Goal: Task Accomplishment & Management: Complete application form

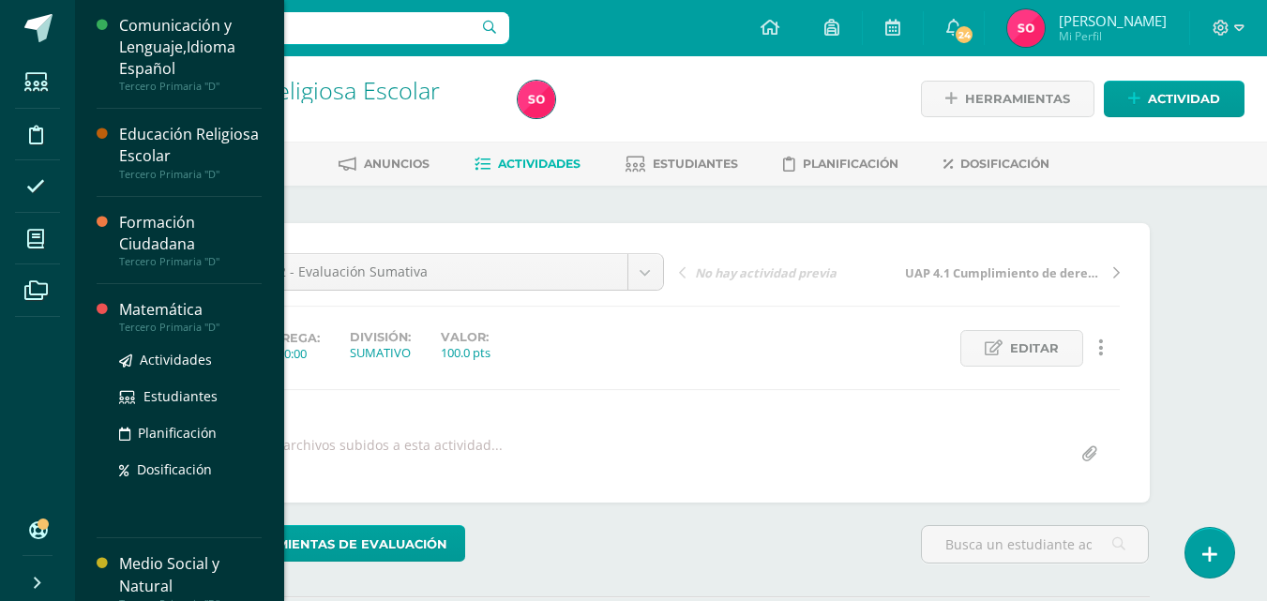
click at [186, 311] on div "Matemática" at bounding box center [190, 310] width 143 height 22
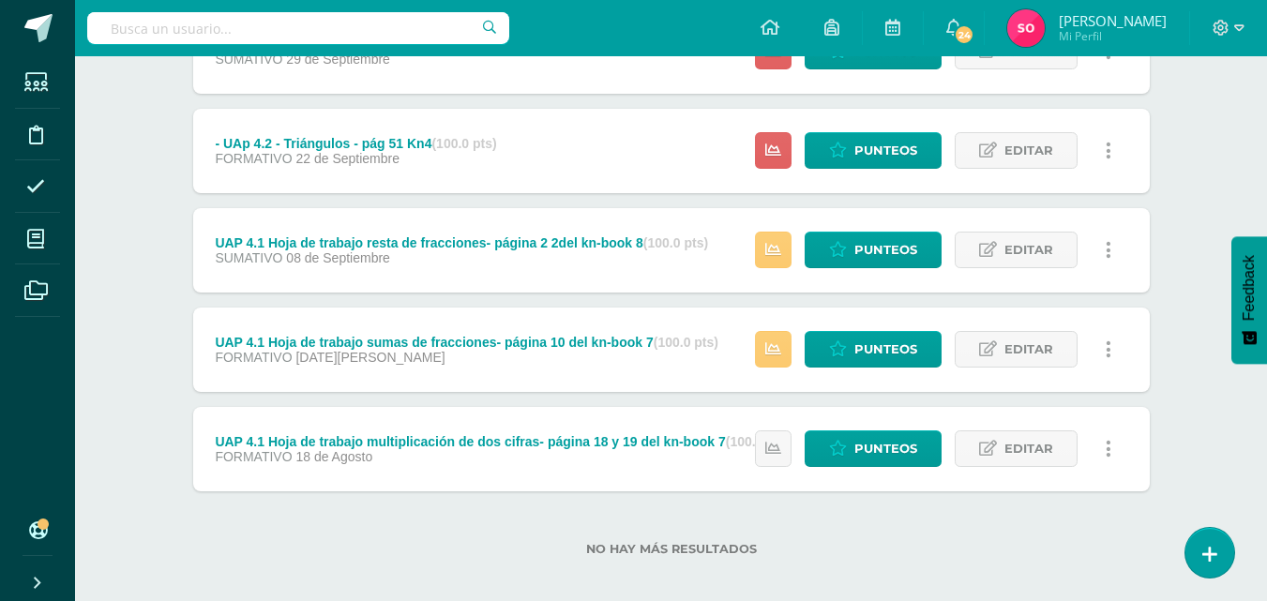
scroll to position [417, 0]
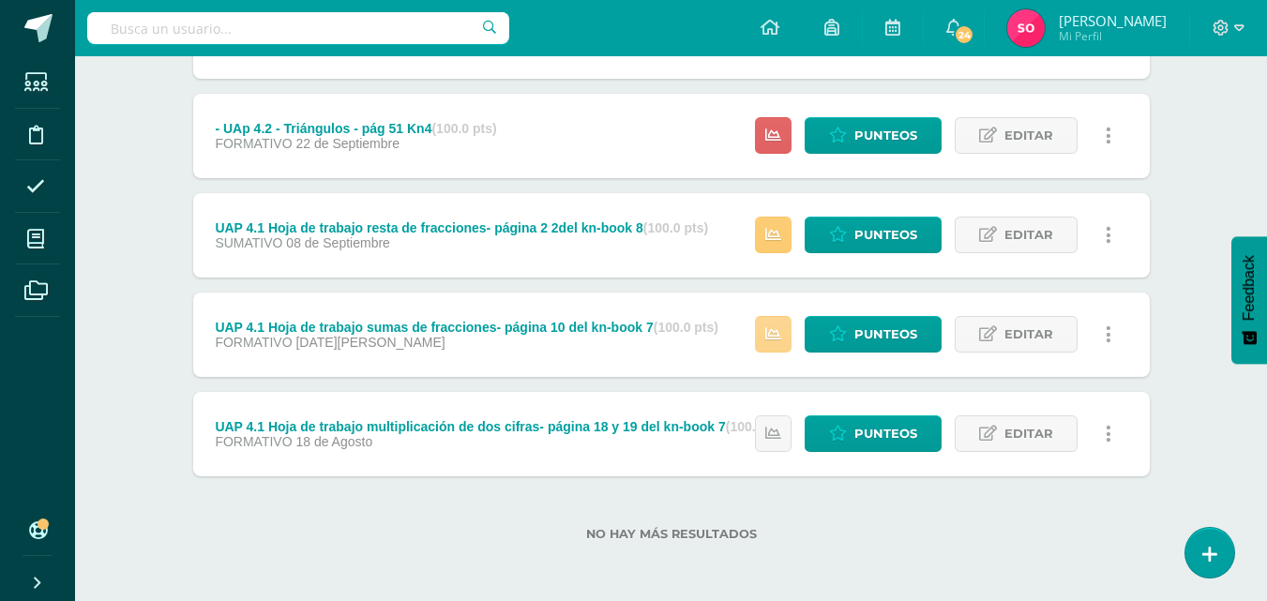
click at [770, 323] on link at bounding box center [773, 334] width 37 height 37
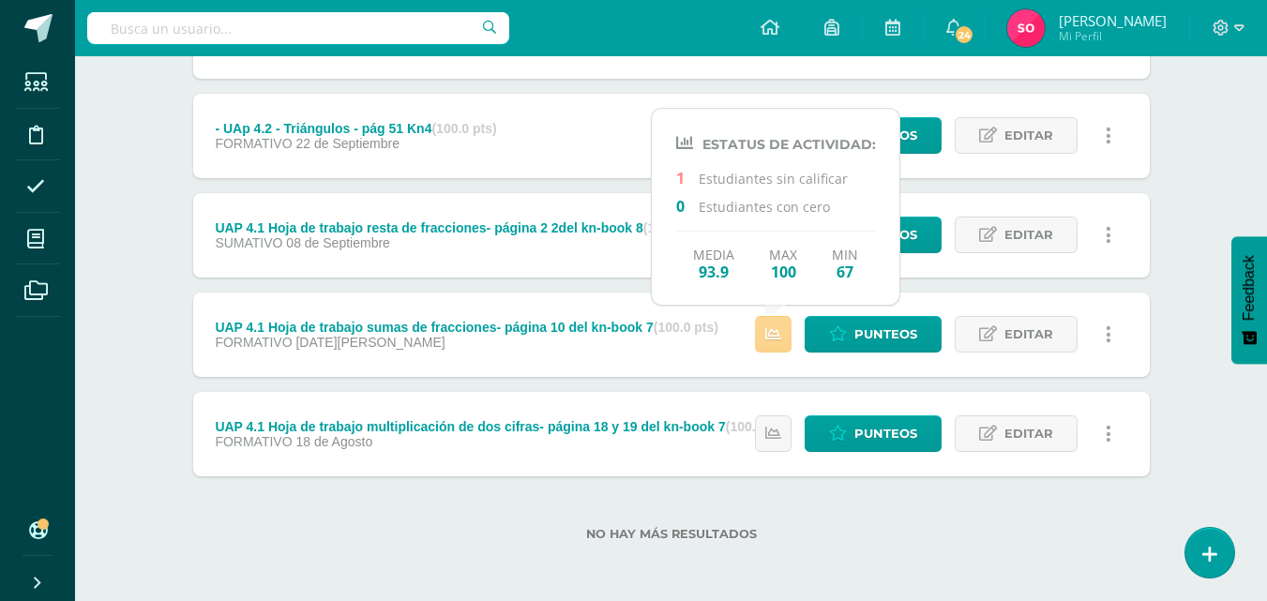
click at [780, 334] on icon at bounding box center [773, 334] width 16 height 16
click at [838, 318] on link "Punteos" at bounding box center [872, 334] width 137 height 37
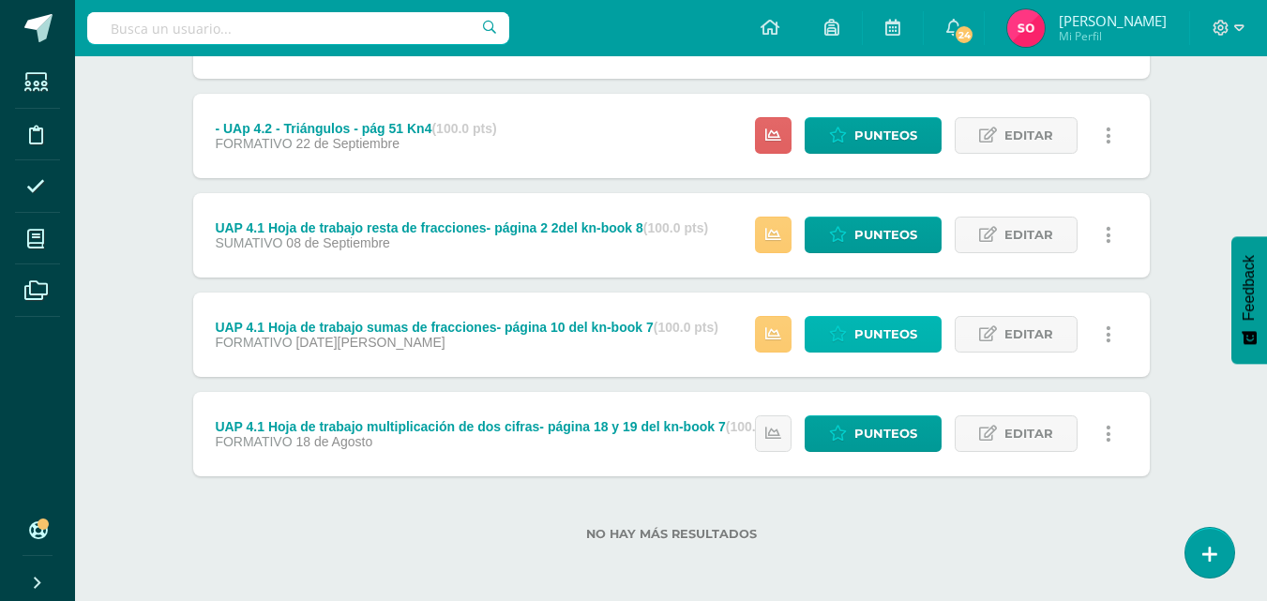
click at [846, 322] on link "Punteos" at bounding box center [872, 334] width 137 height 37
click at [845, 342] on icon at bounding box center [838, 334] width 18 height 16
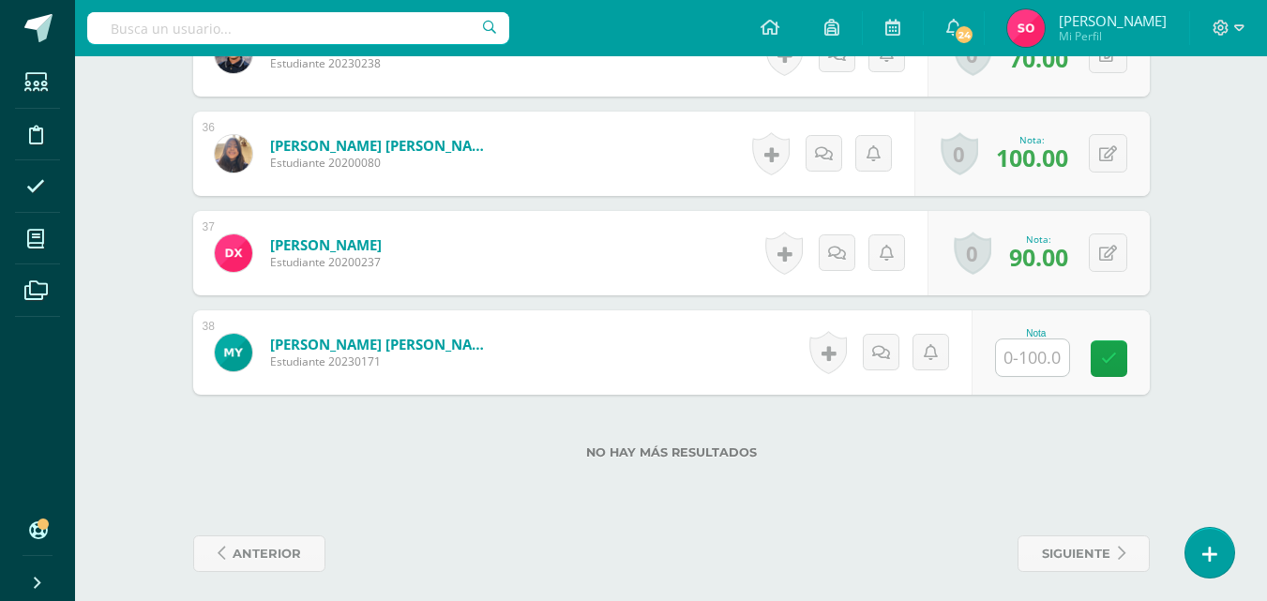
scroll to position [4027, 0]
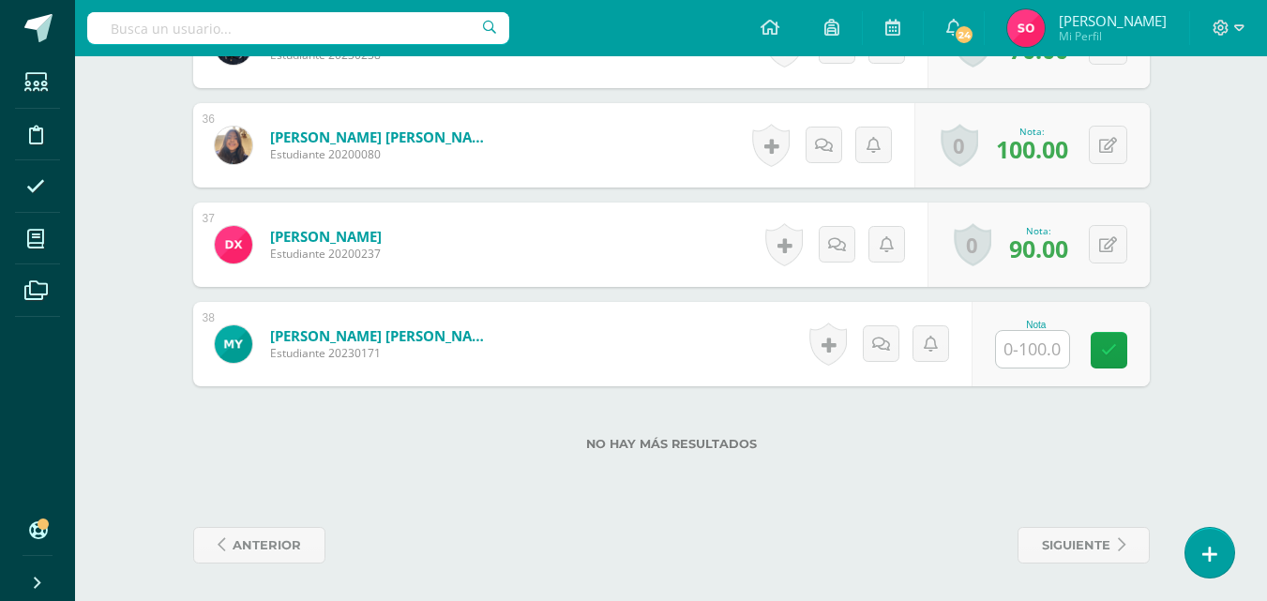
click at [1020, 344] on input "text" at bounding box center [1032, 349] width 73 height 37
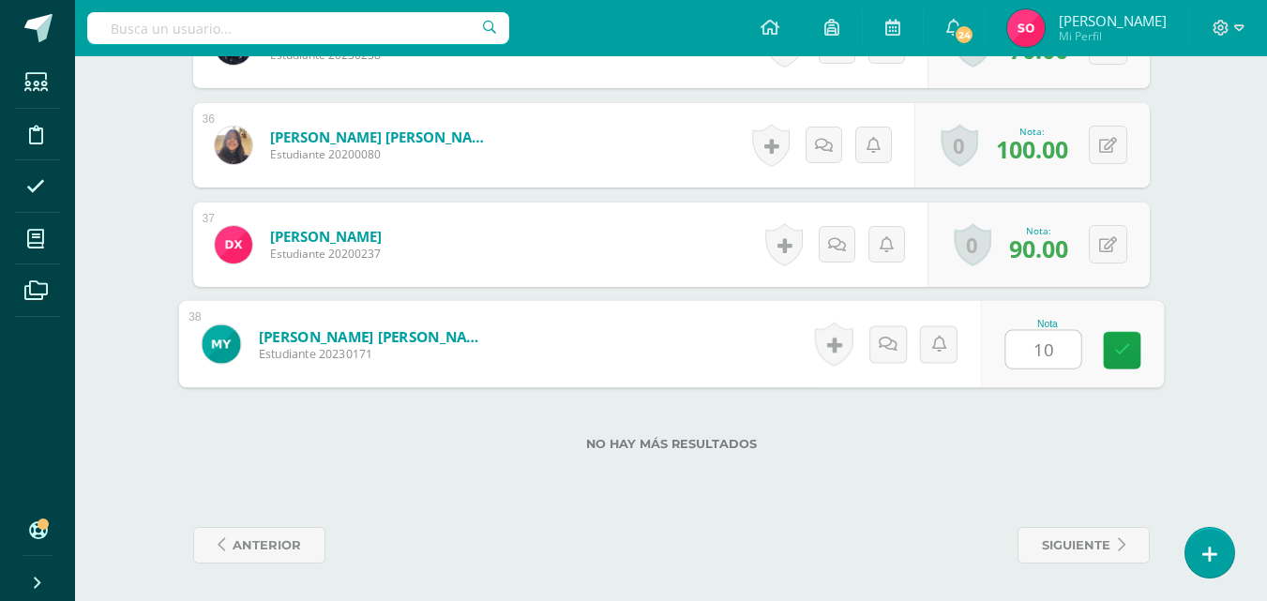
type input "100"
click at [1130, 359] on link at bounding box center [1122, 351] width 38 height 38
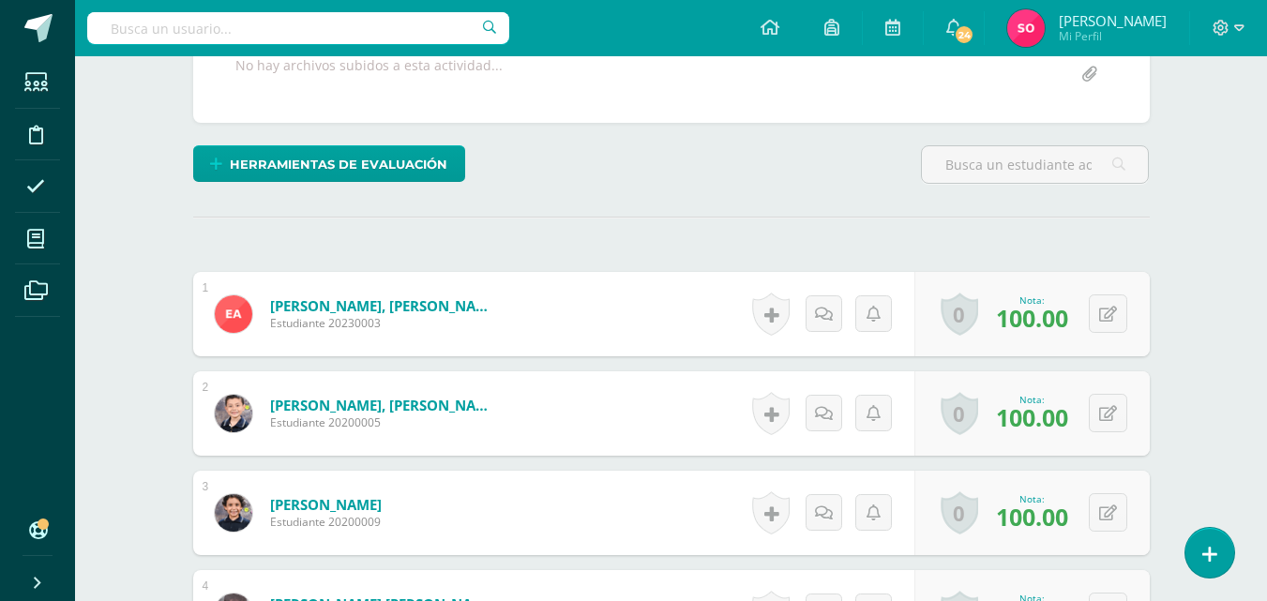
scroll to position [0, 0]
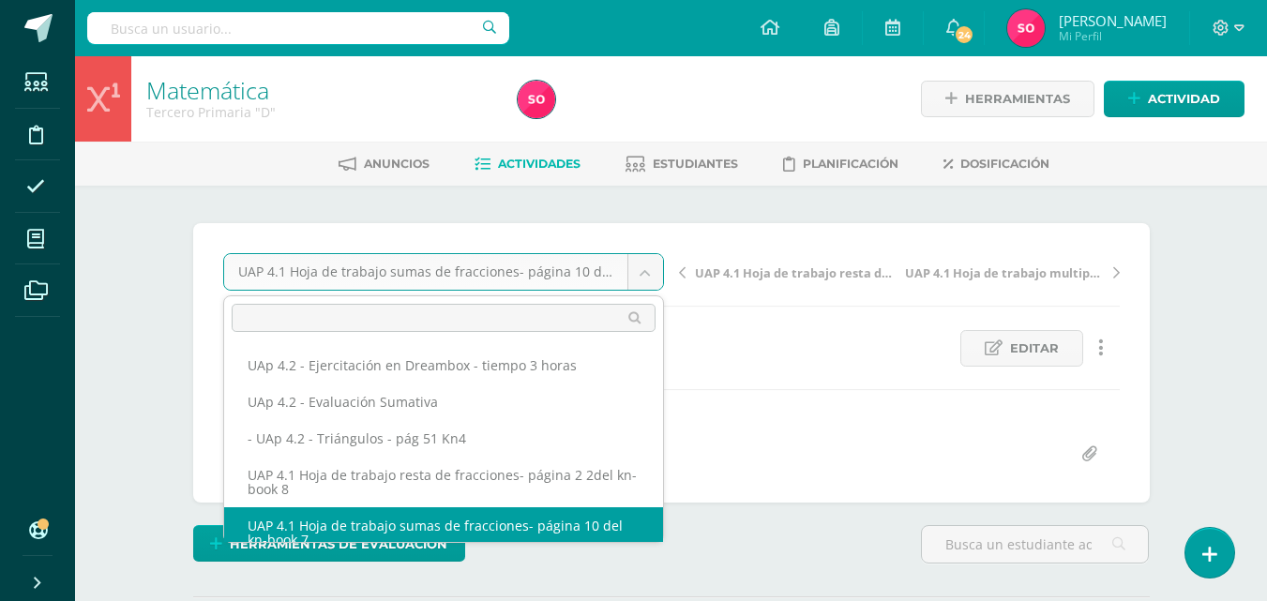
drag, startPoint x: 653, startPoint y: 288, endPoint x: 653, endPoint y: 278, distance: 10.3
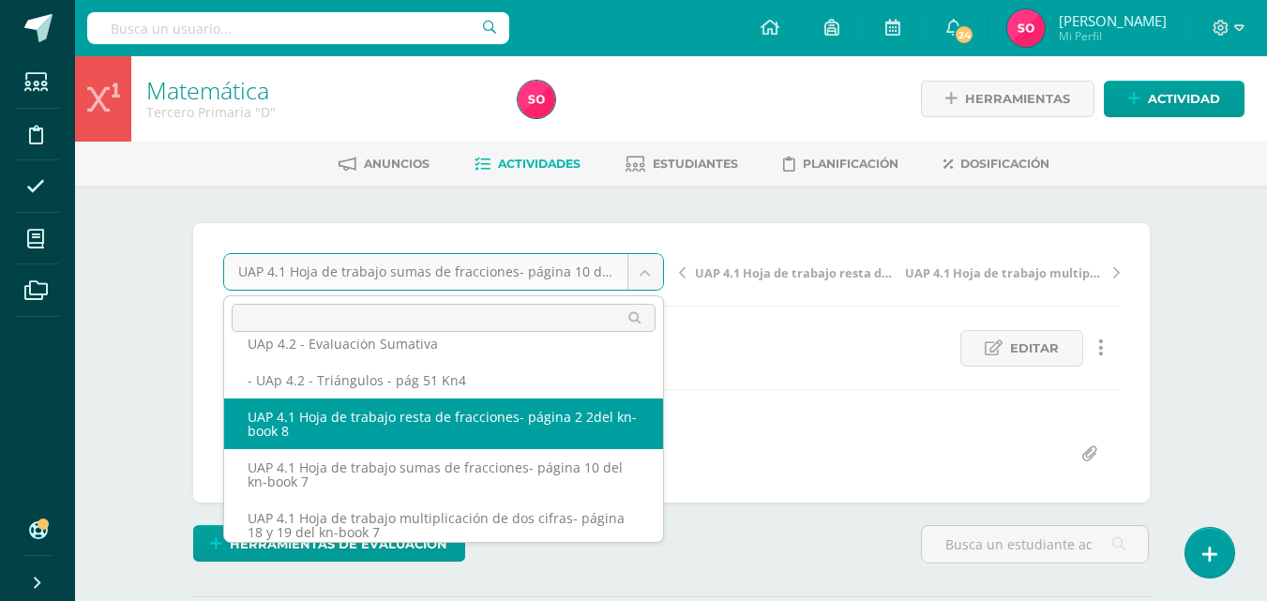
scroll to position [74, 0]
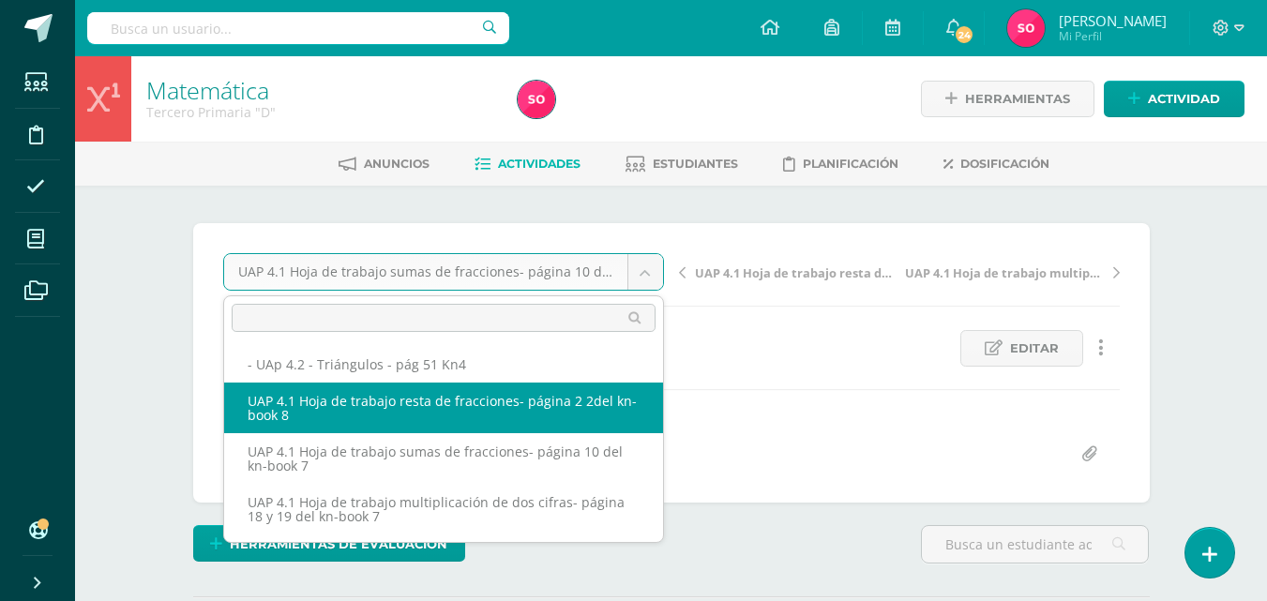
select select "/dashboard/teacher/grade-activity/226703/"
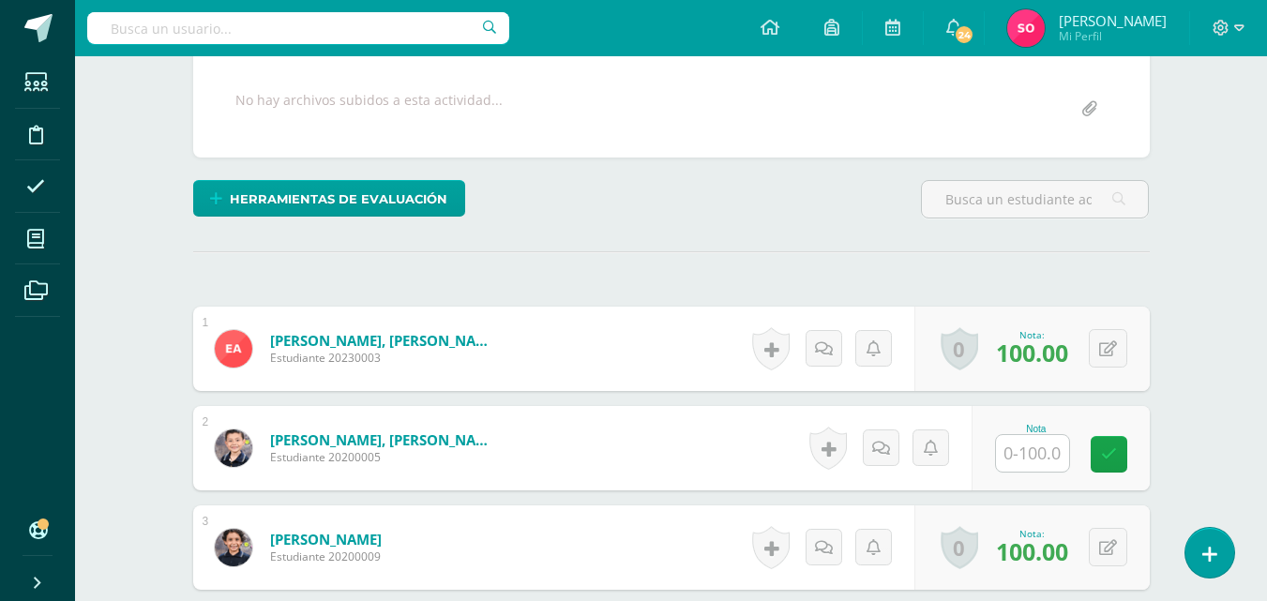
scroll to position [444, 0]
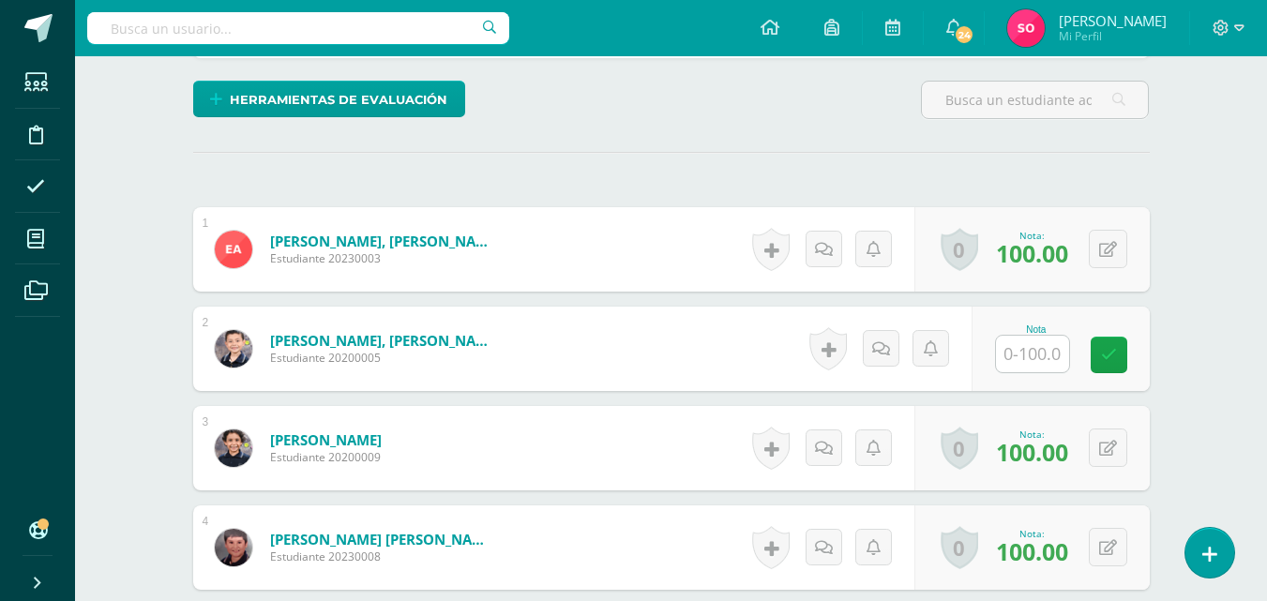
click at [1026, 345] on input "text" at bounding box center [1032, 354] width 73 height 37
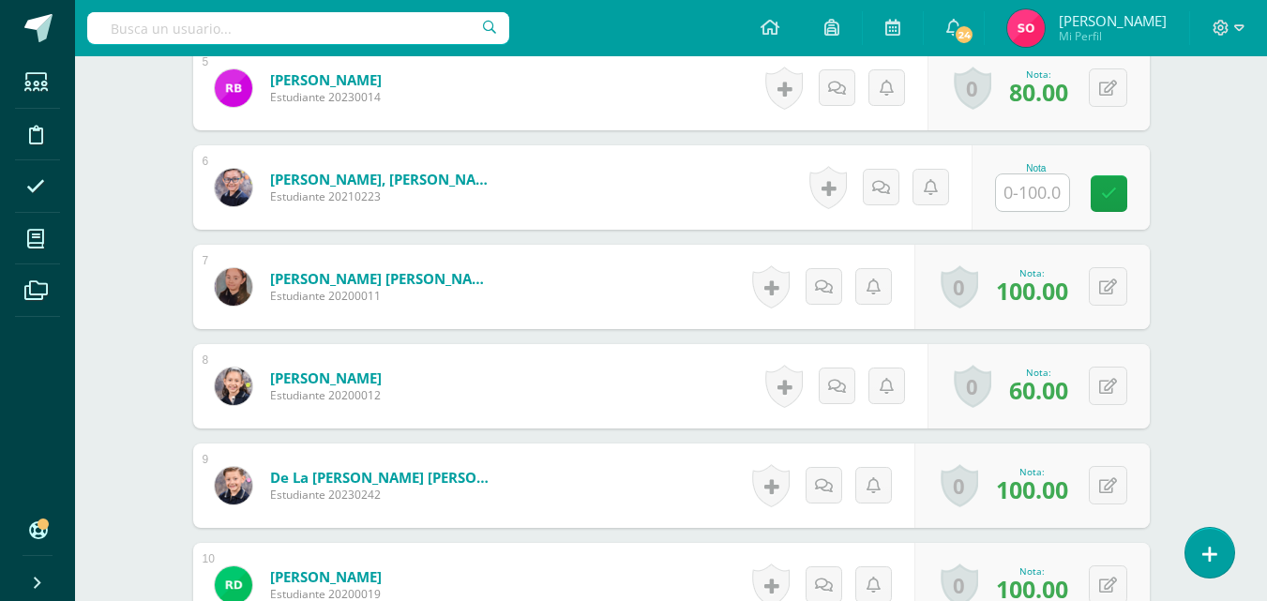
scroll to position [1008, 0]
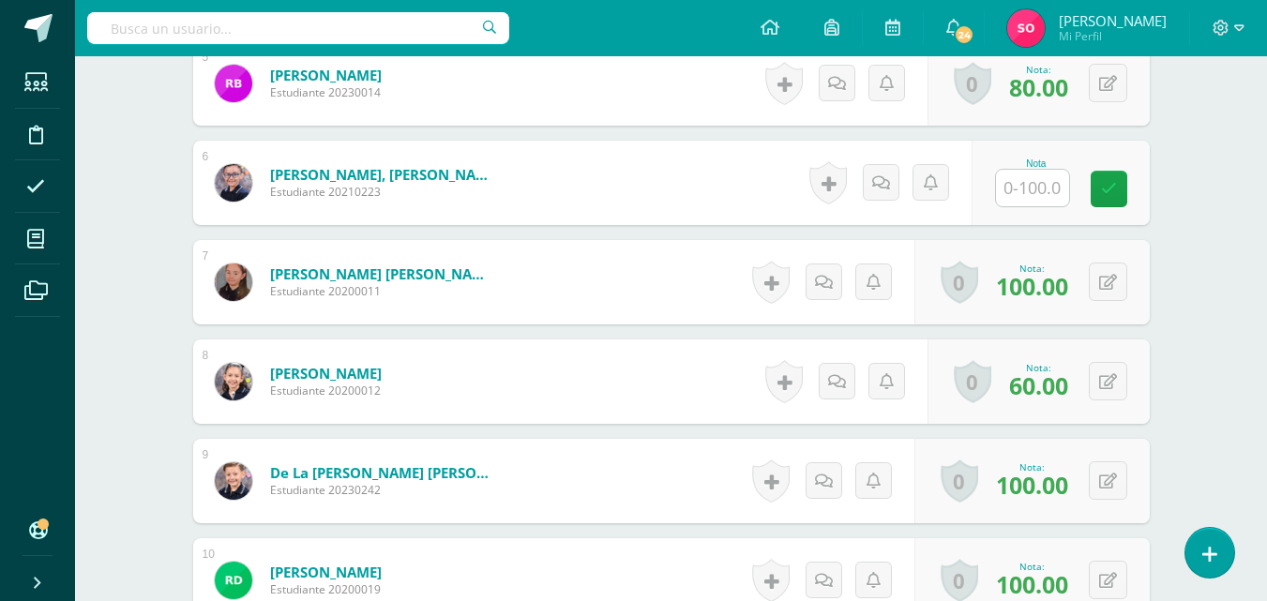
type input "95"
click at [1014, 195] on input "text" at bounding box center [1042, 189] width 75 height 38
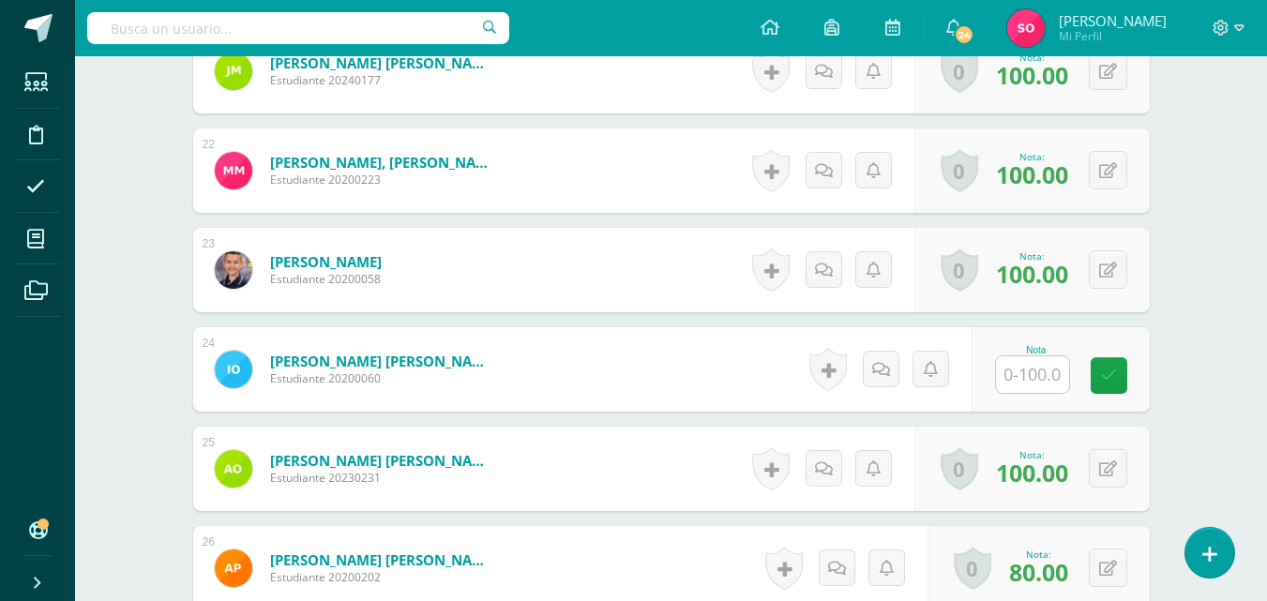
scroll to position [2697, 0]
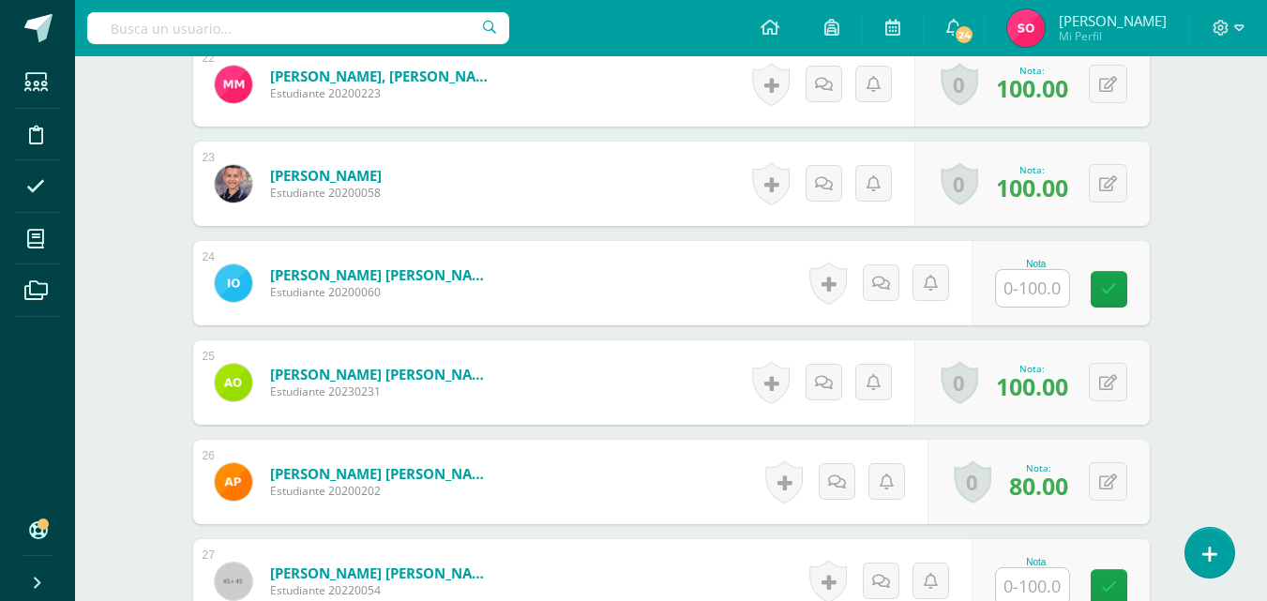
type input "60"
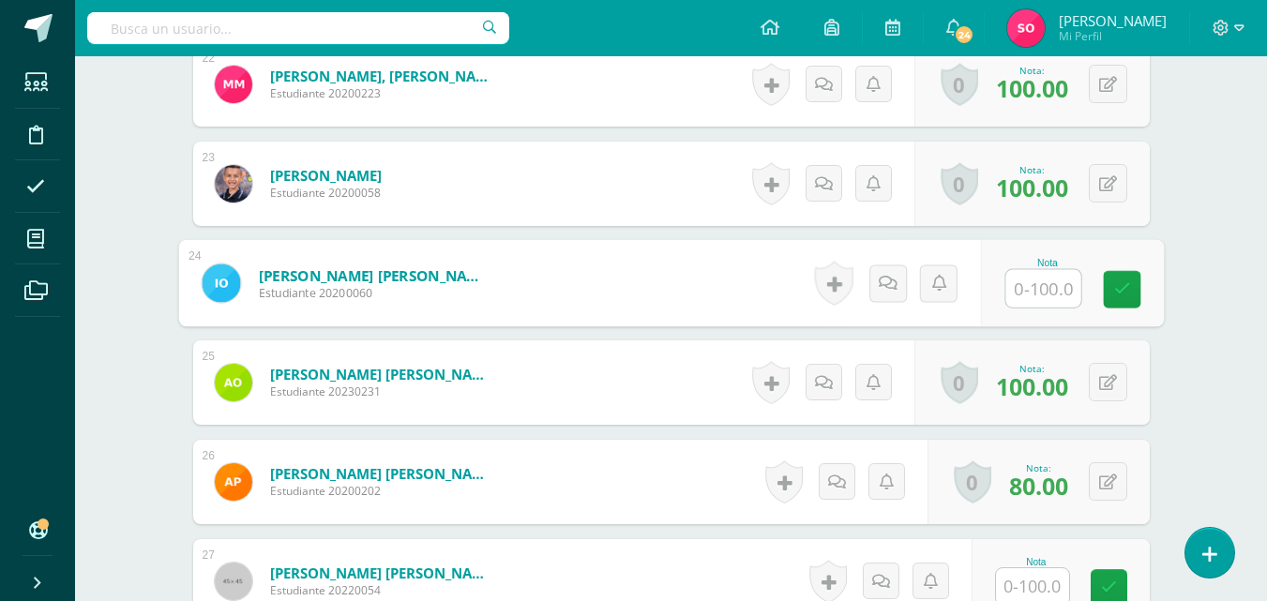
click at [1009, 284] on input "text" at bounding box center [1042, 289] width 75 height 38
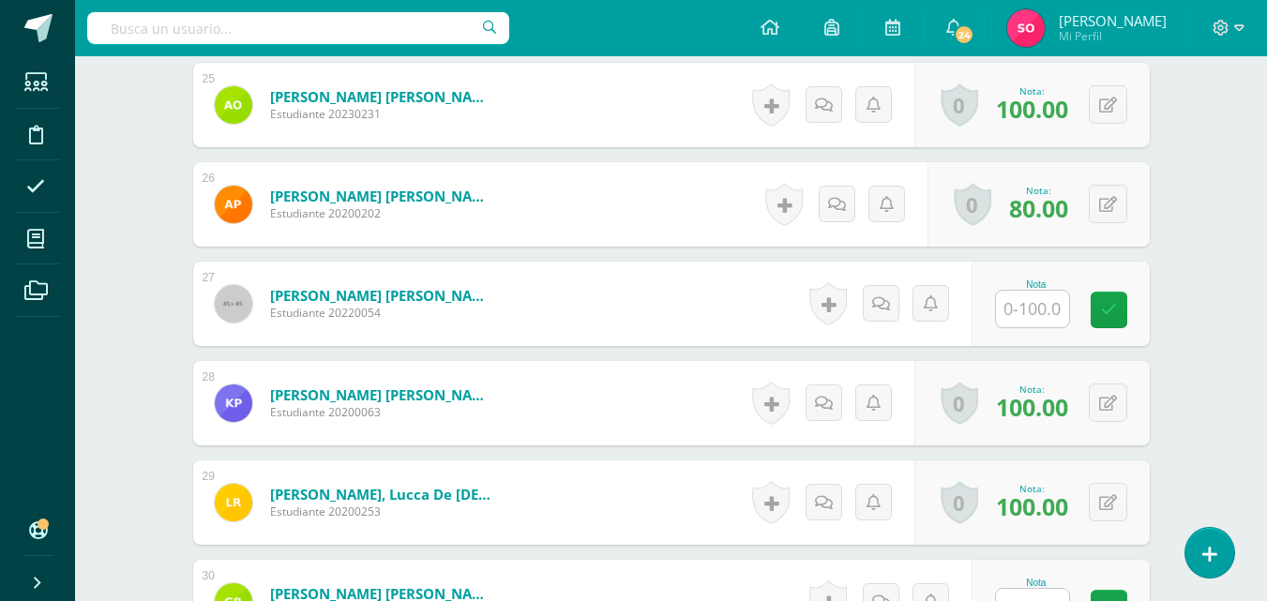
scroll to position [2978, 0]
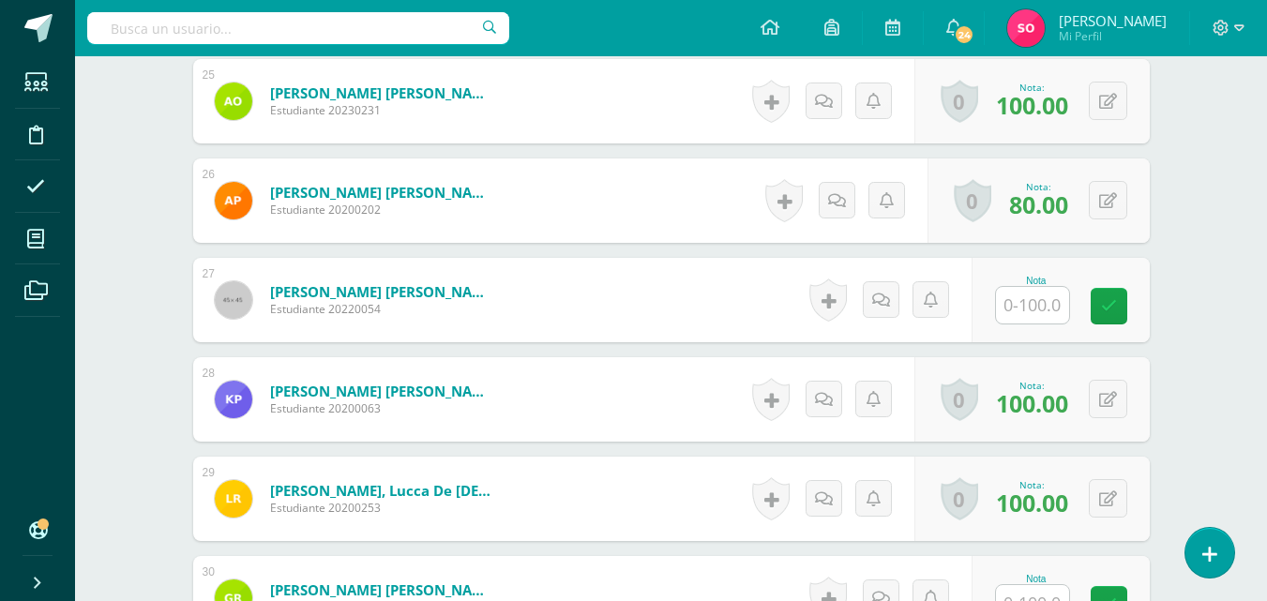
type input "60"
click at [1046, 306] on input "text" at bounding box center [1042, 306] width 75 height 38
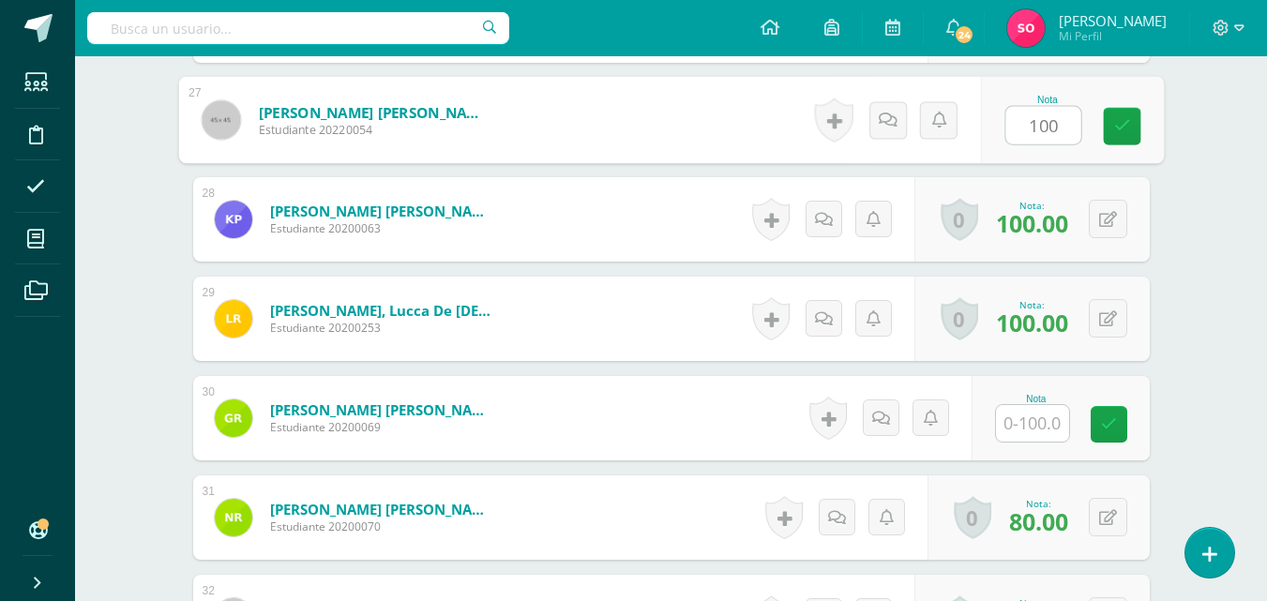
scroll to position [3165, 0]
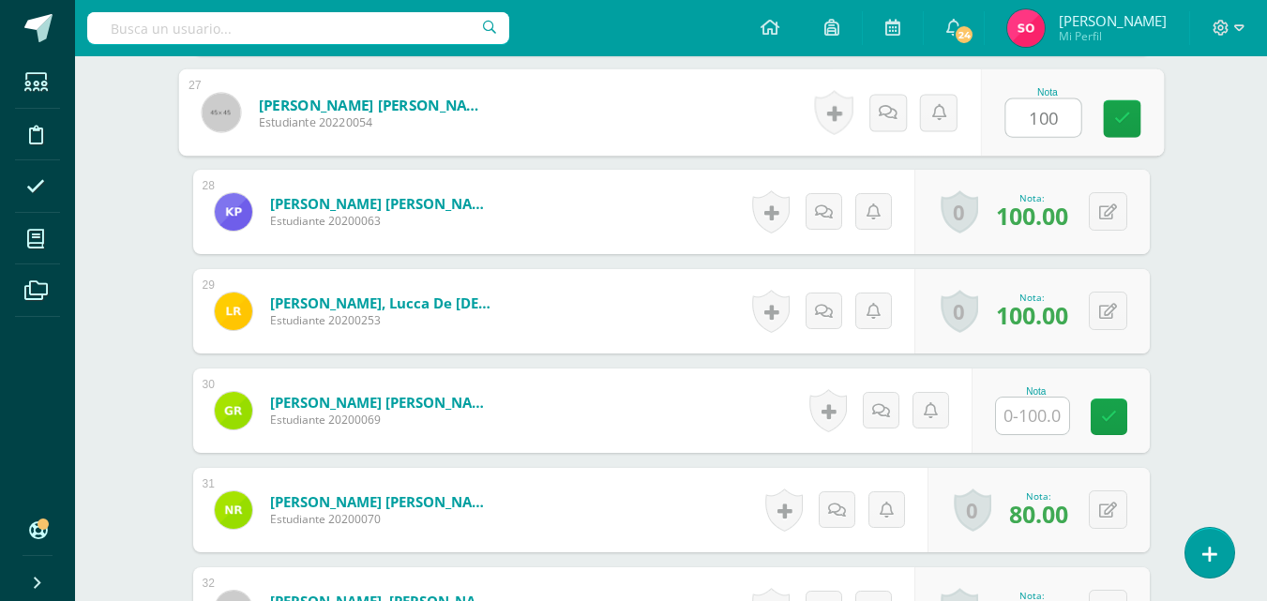
type input "100"
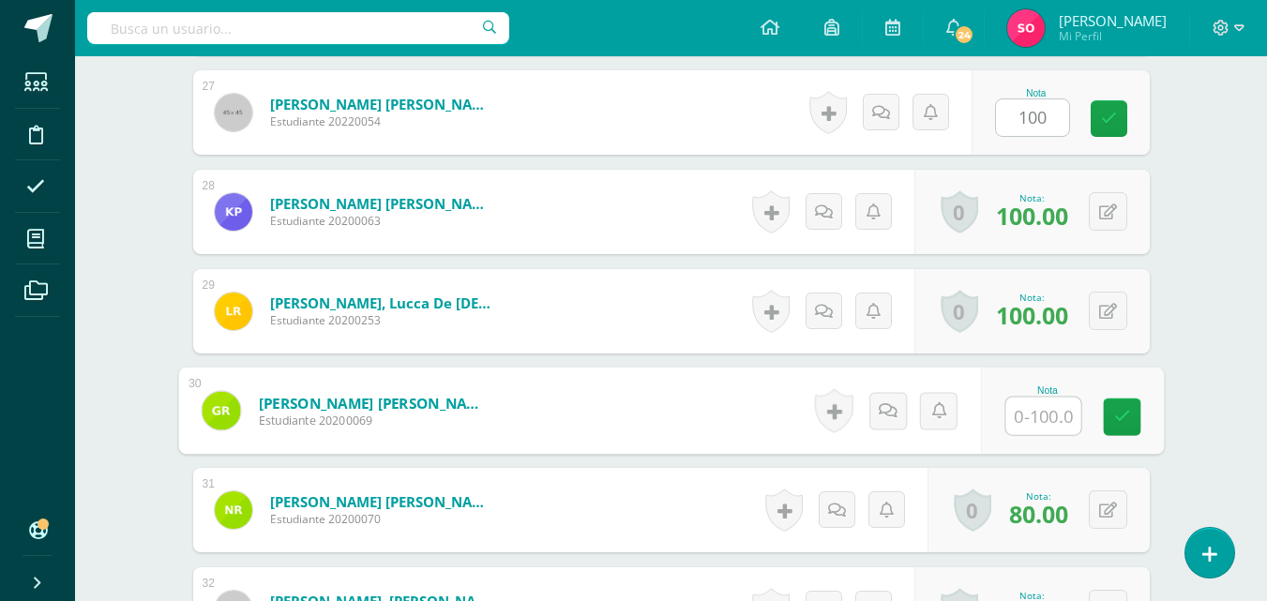
click at [1024, 421] on input "text" at bounding box center [1042, 417] width 75 height 38
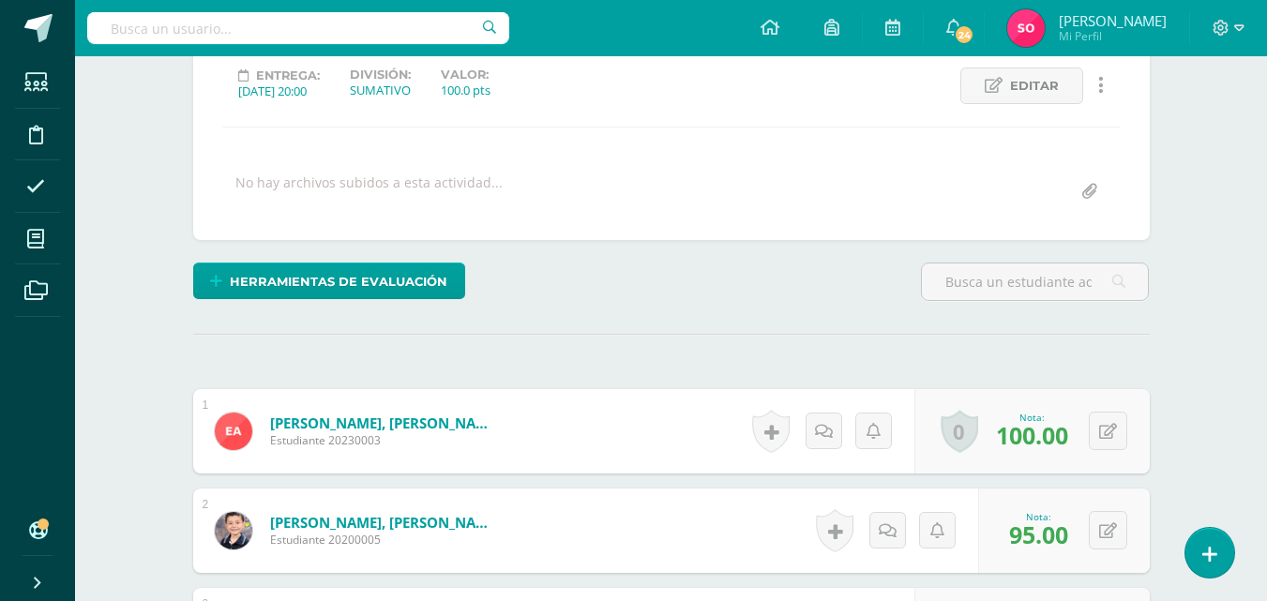
scroll to position [0, 0]
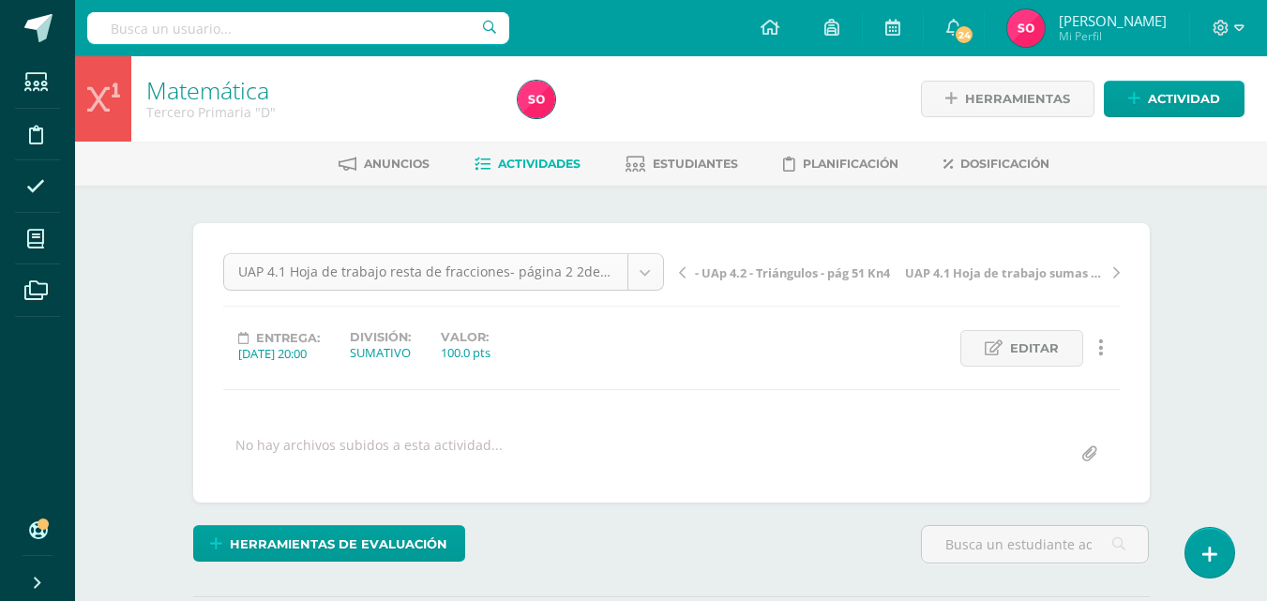
type input "90"
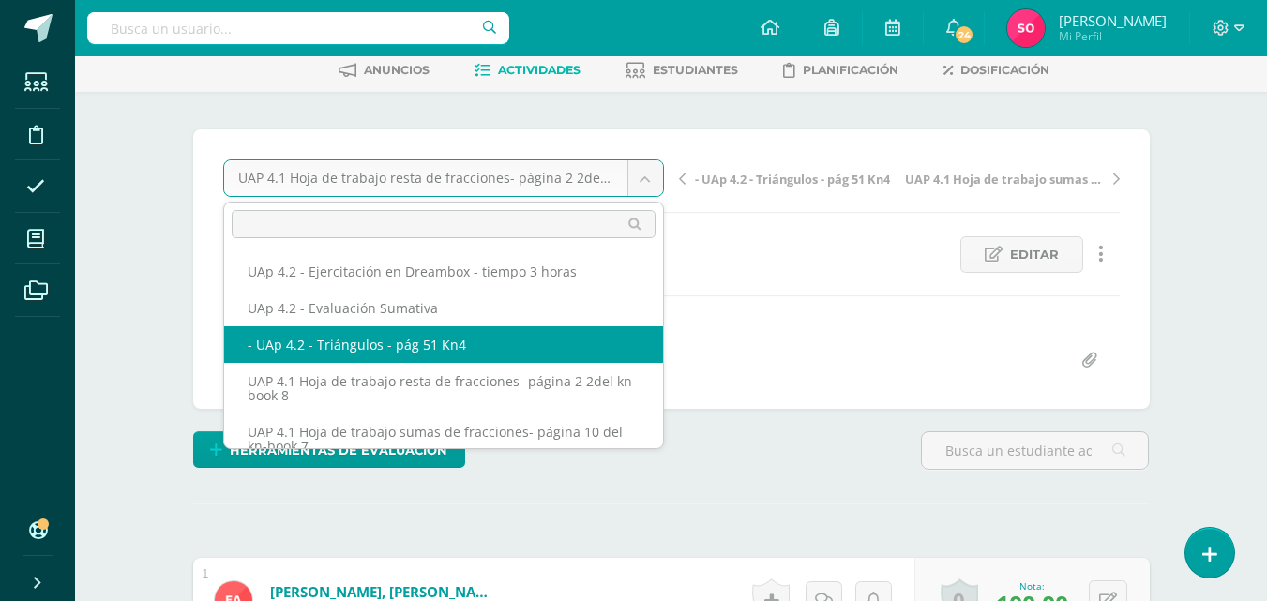
select select "/dashboard/teacher/grade-activity/227929/"
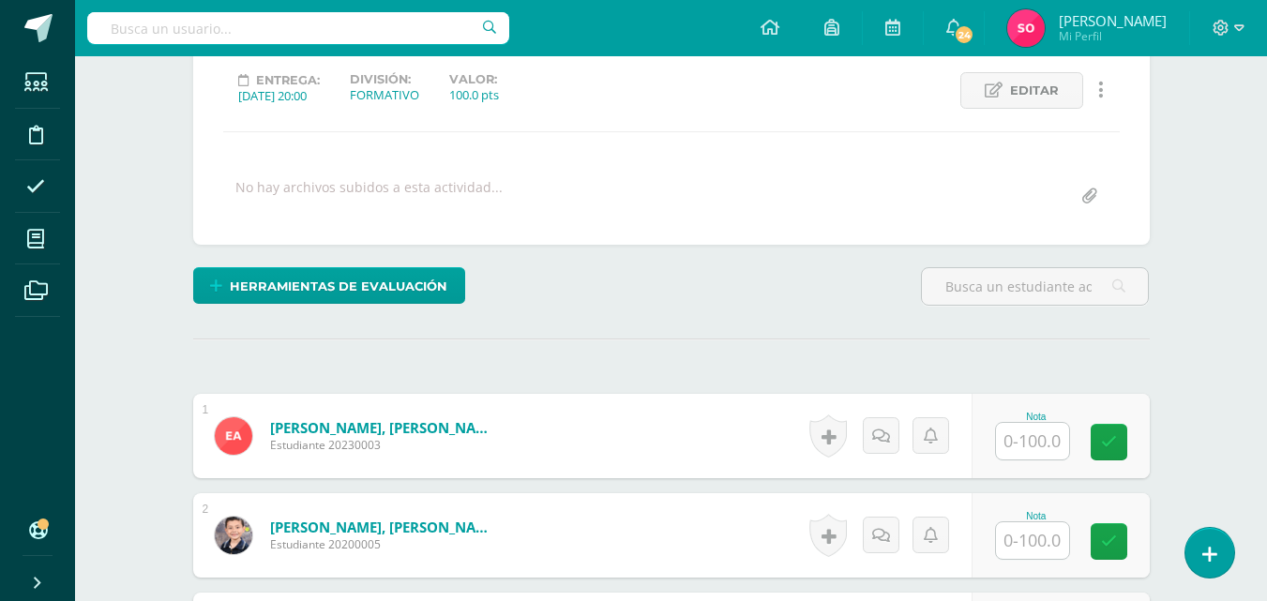
scroll to position [259, 0]
click at [1014, 441] on input "text" at bounding box center [1032, 440] width 73 height 37
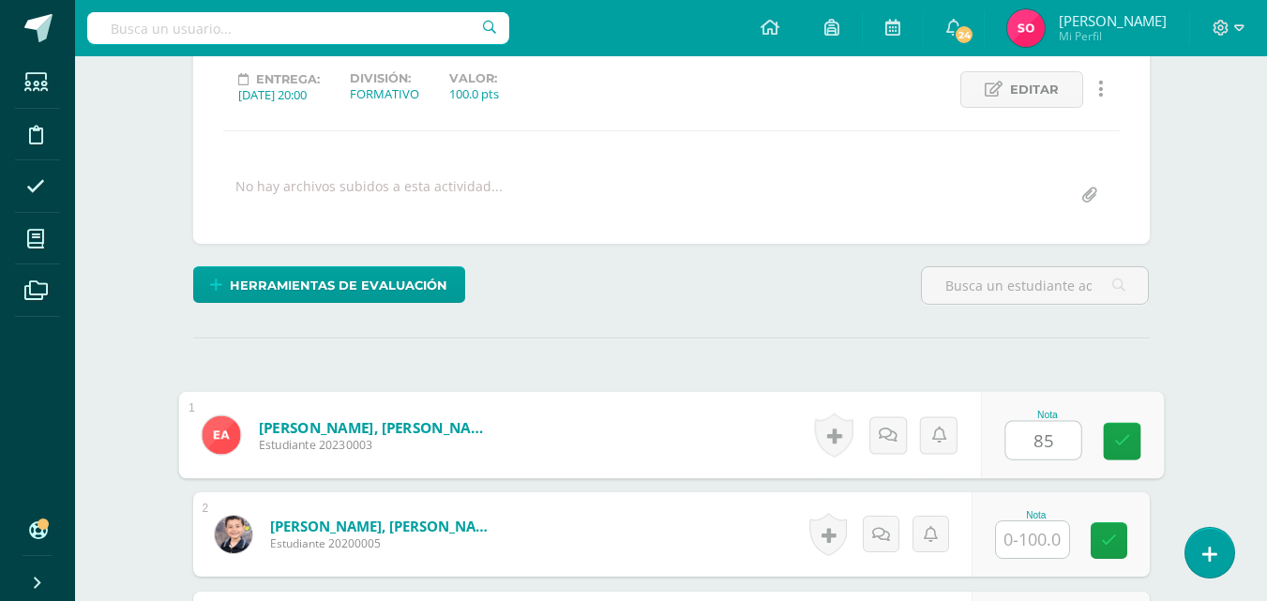
type input "85"
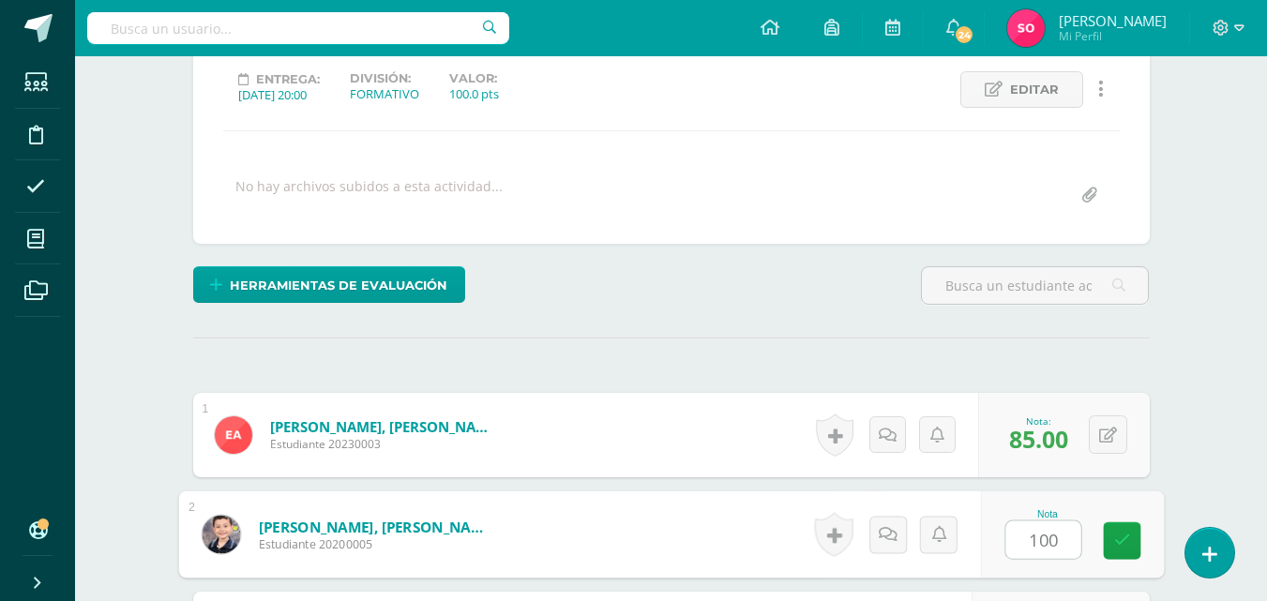
type input "100"
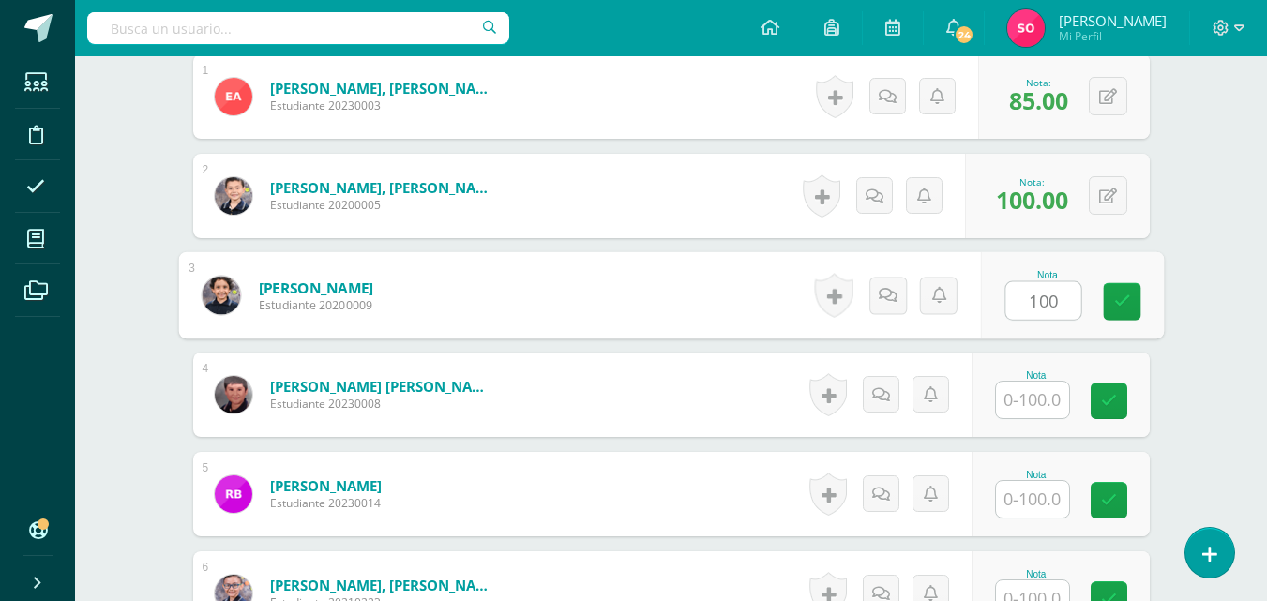
type input "100"
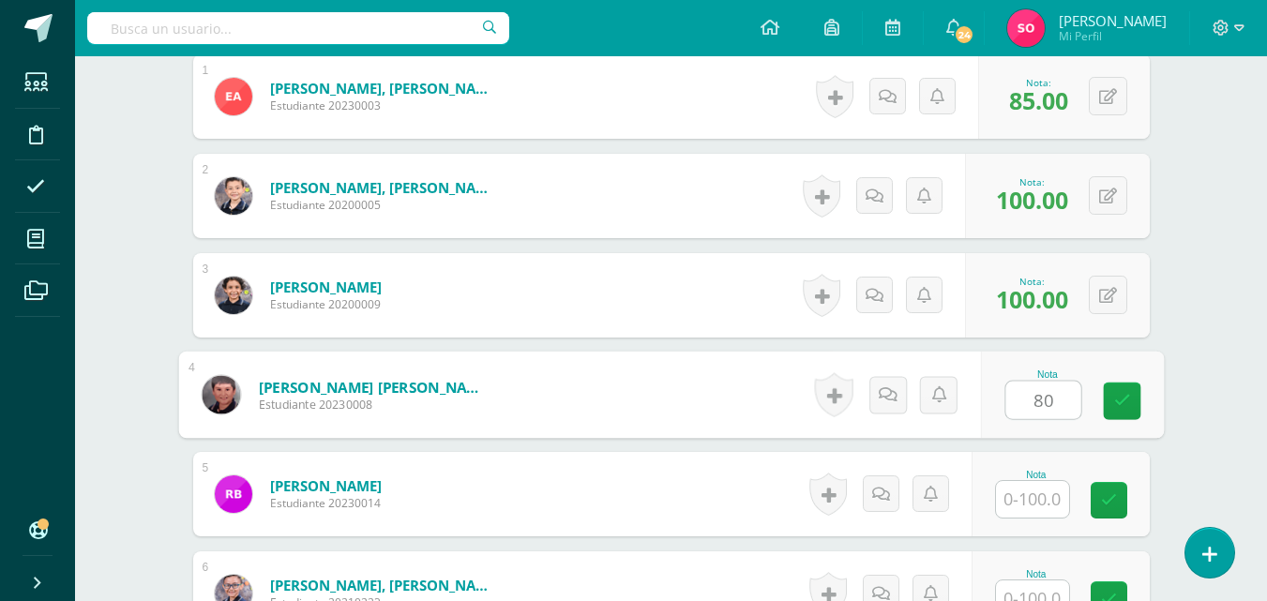
type input "80"
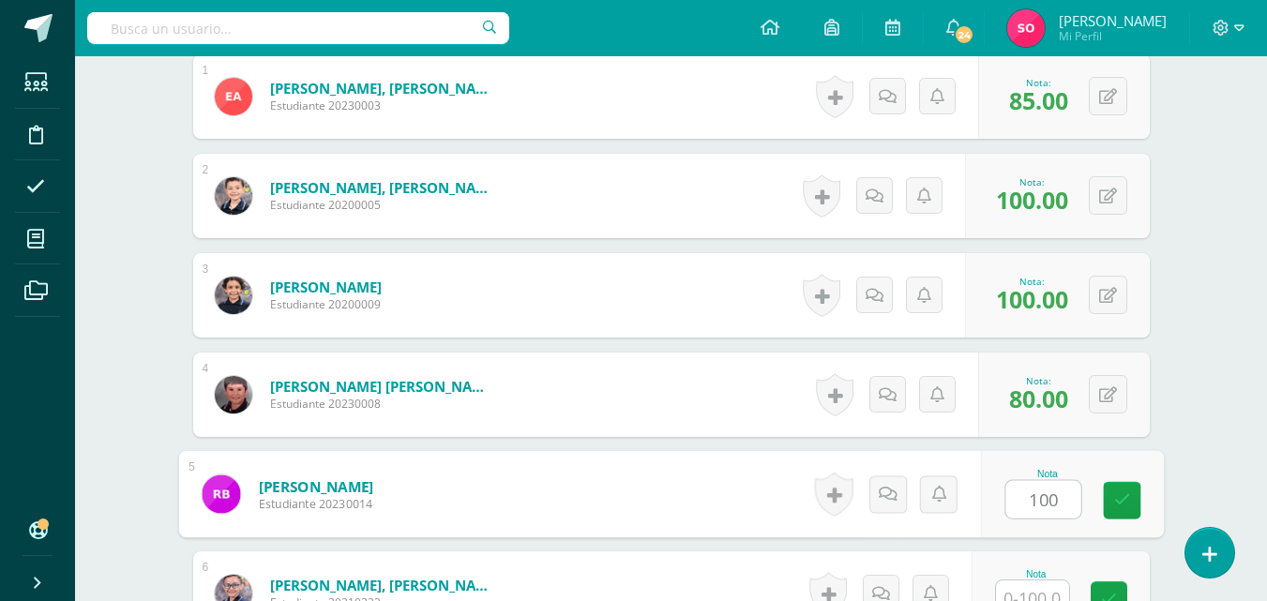
type input "100"
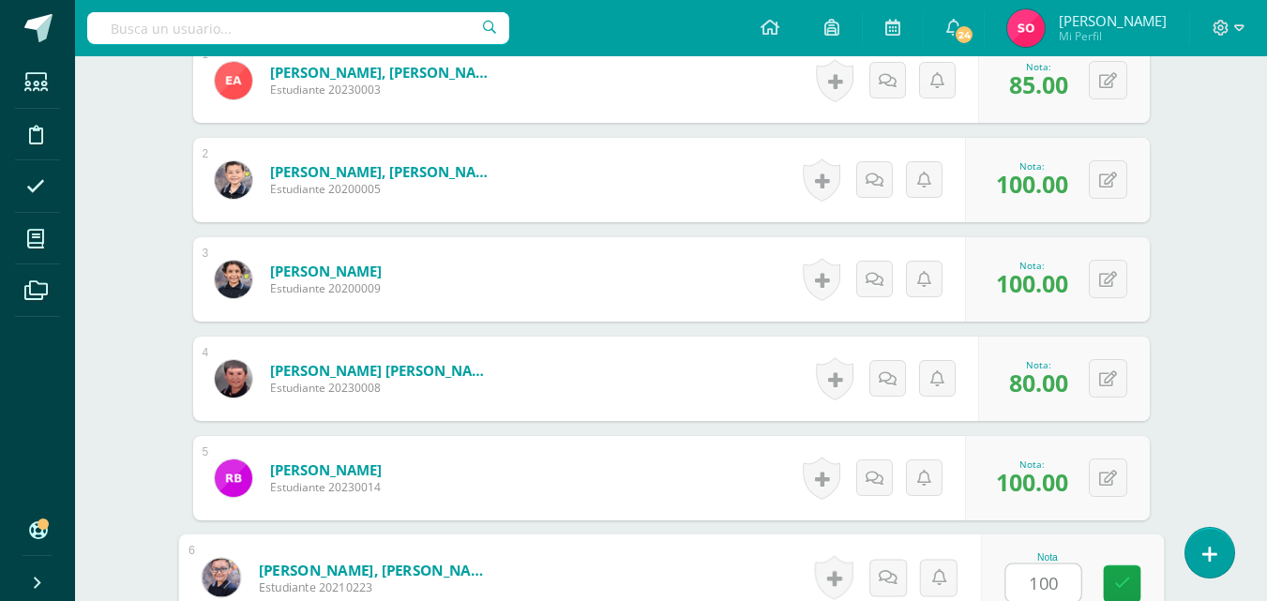
type input "100"
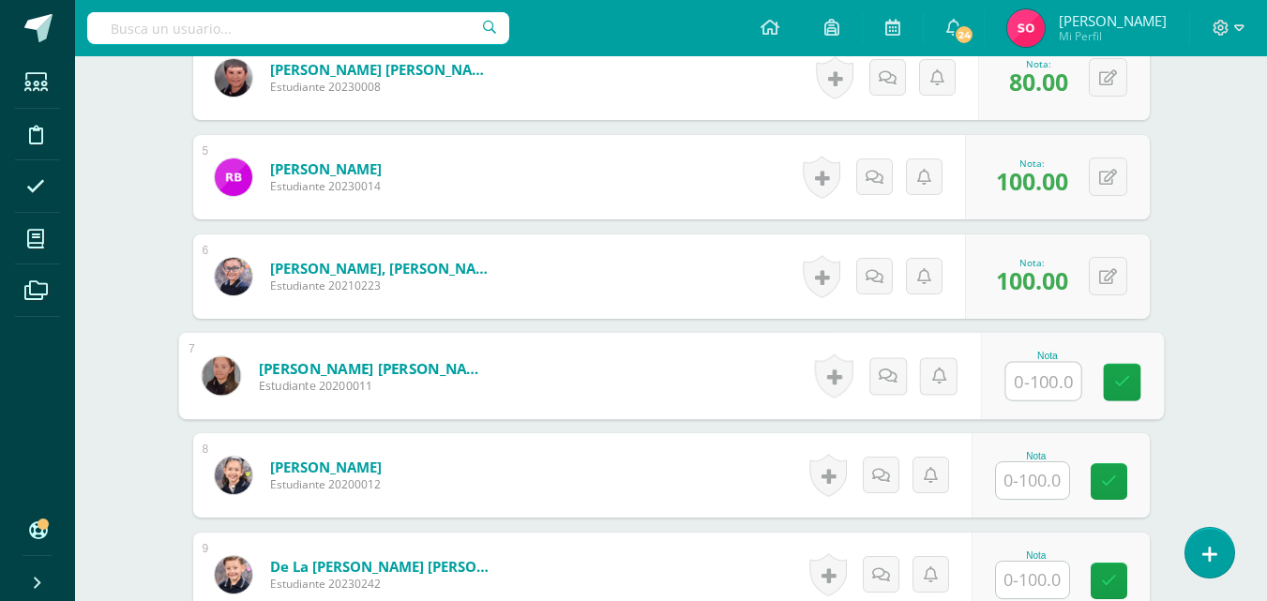
scroll to position [807, 0]
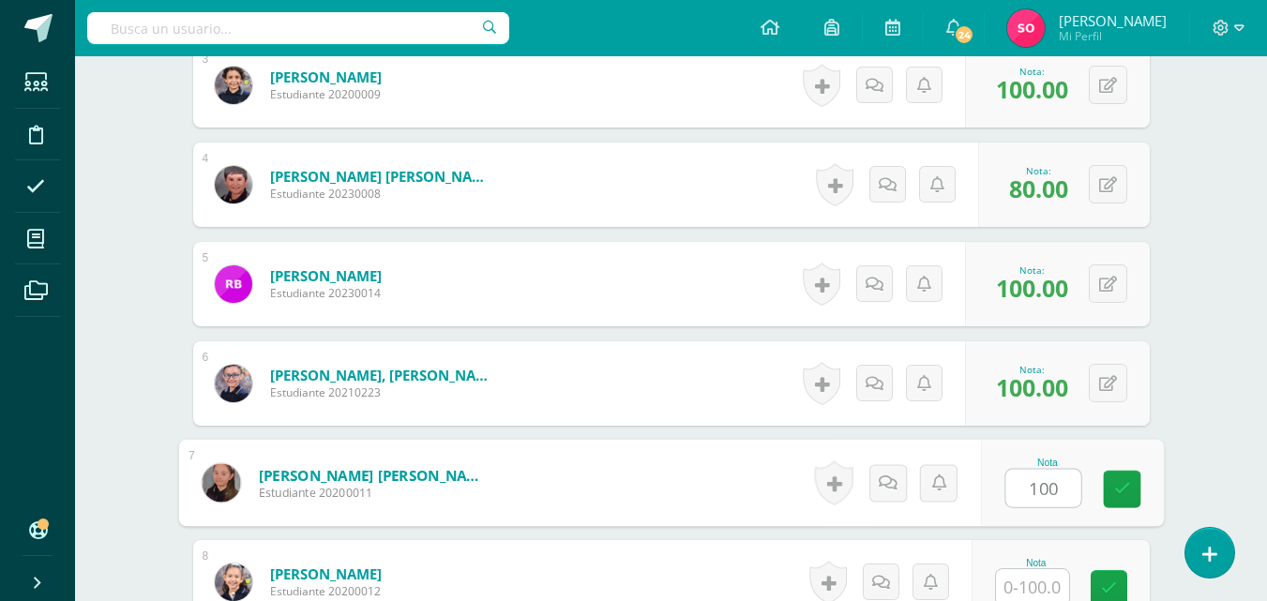
type input "100"
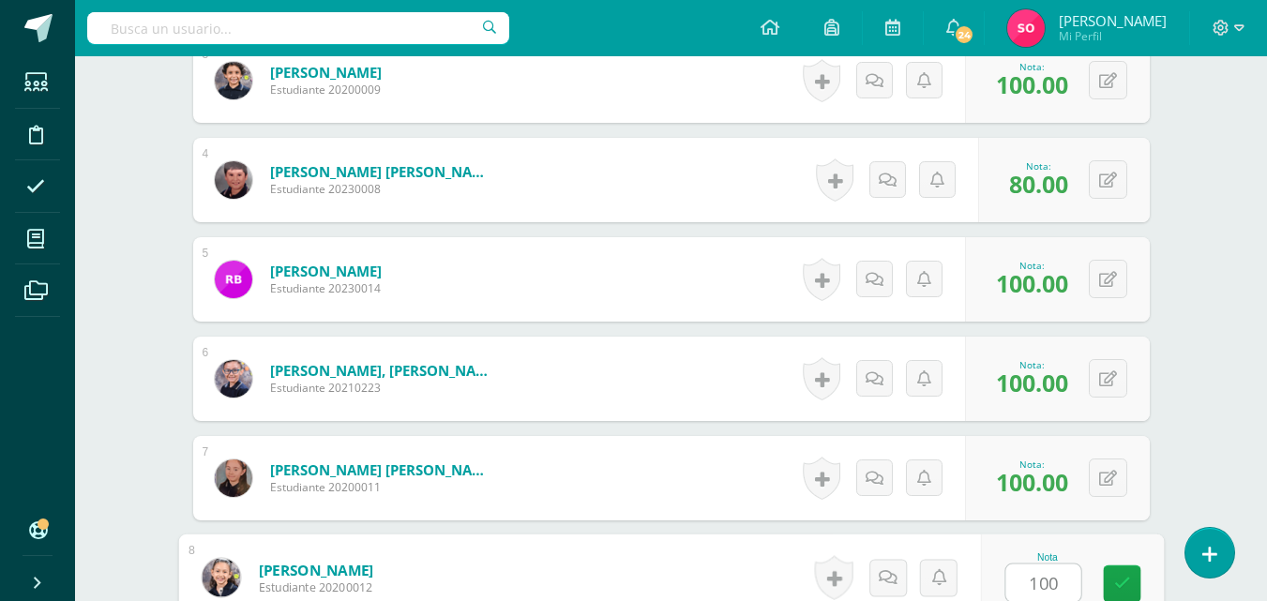
type input "100"
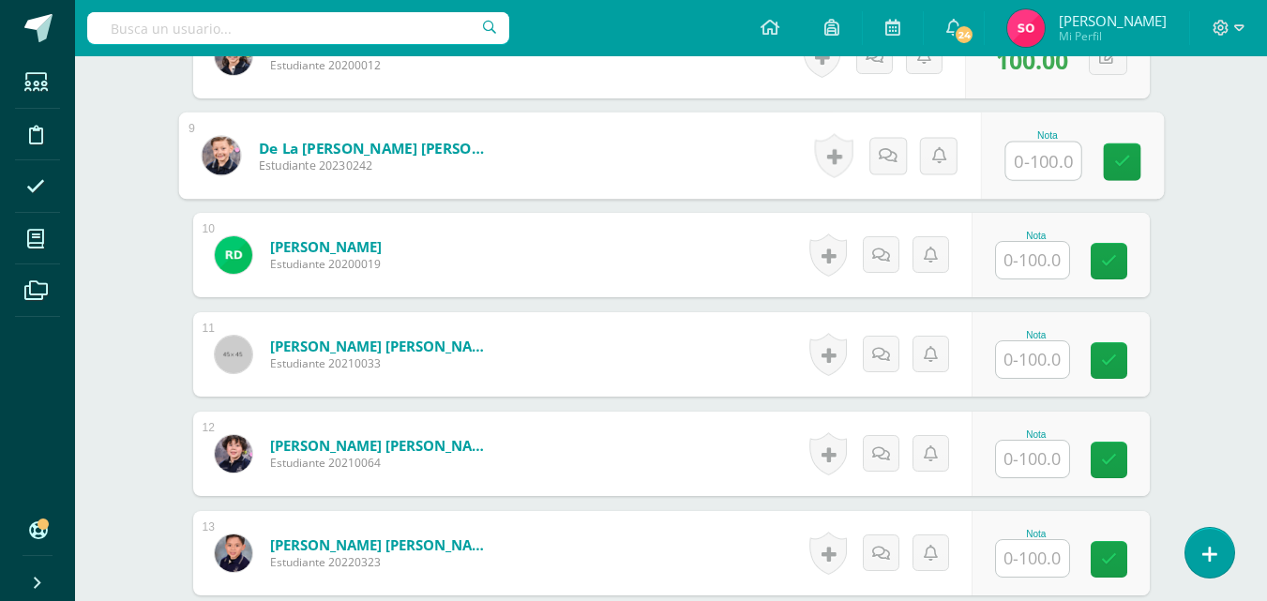
scroll to position [1381, 0]
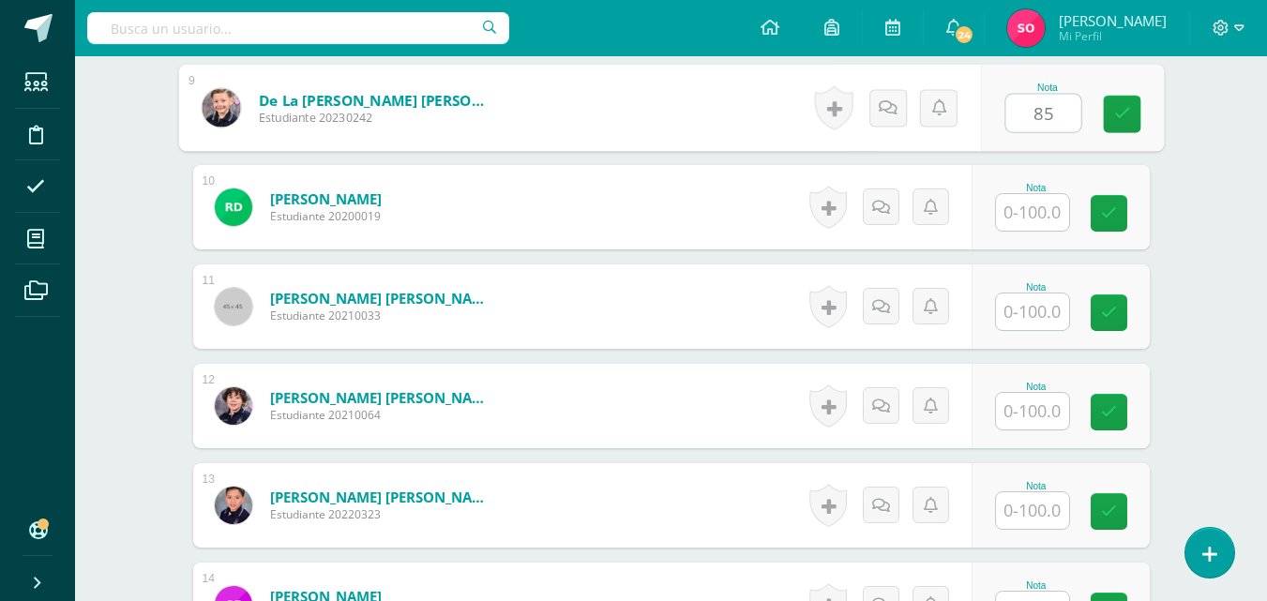
type input "85"
click at [1037, 203] on input "text" at bounding box center [1032, 212] width 73 height 37
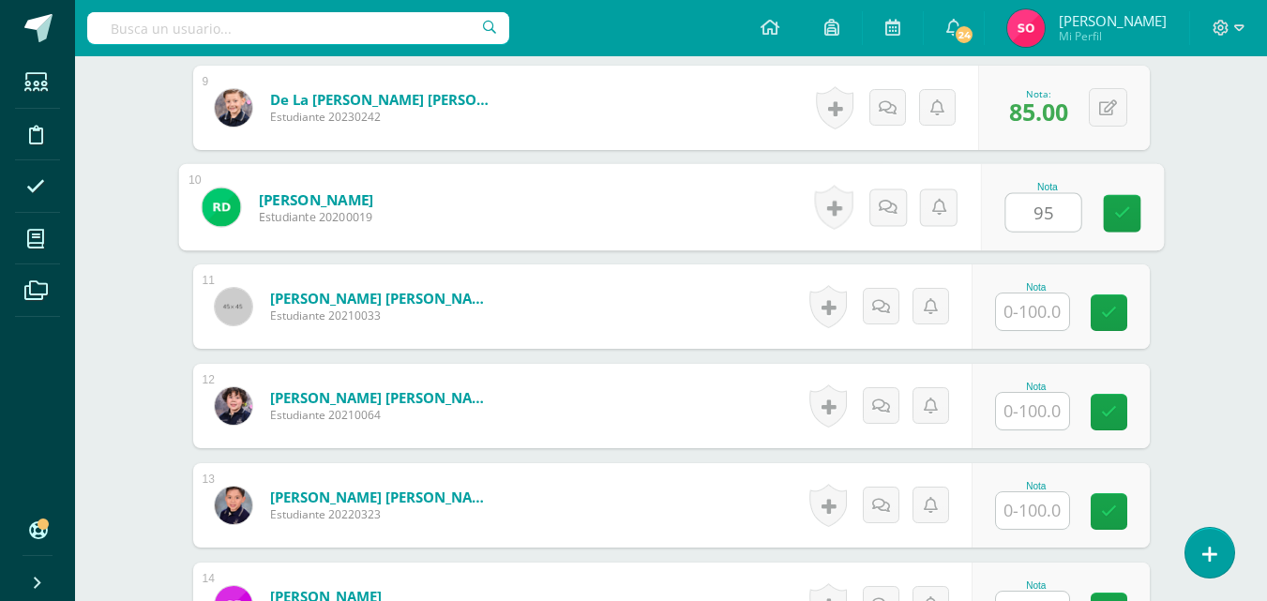
type input "95"
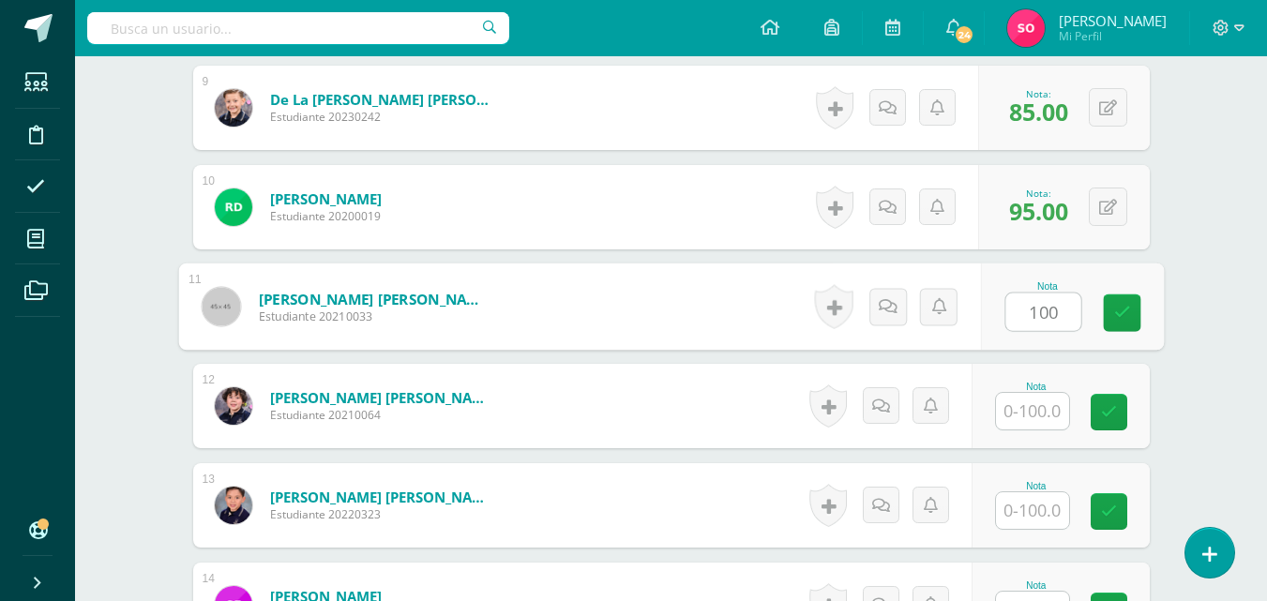
type input "100"
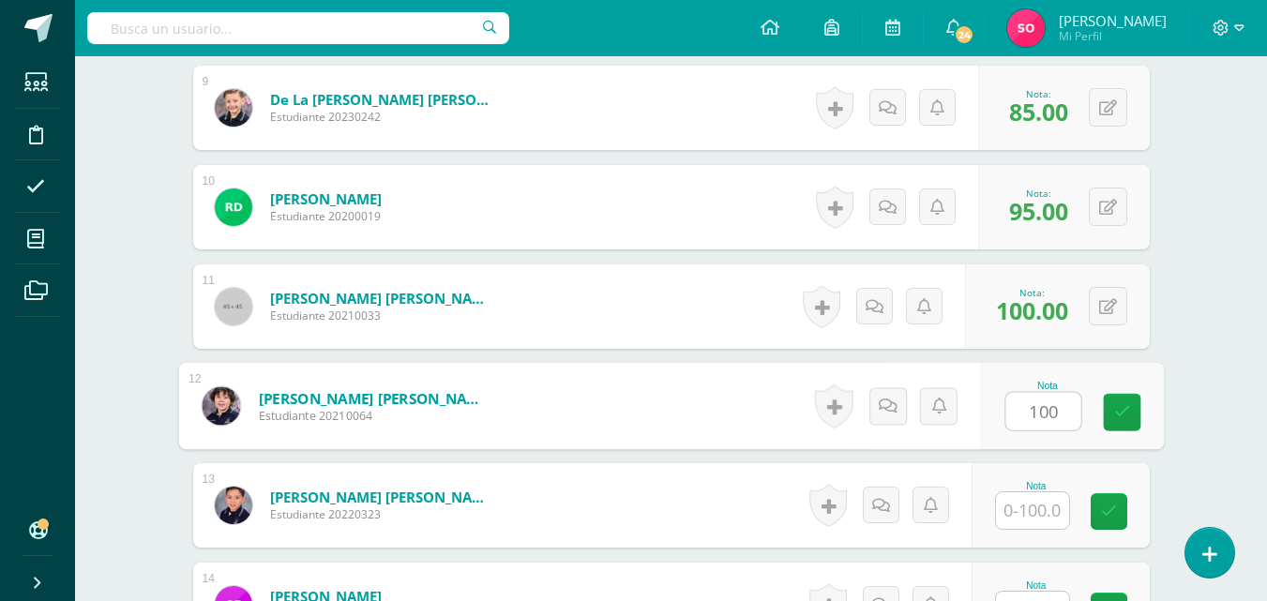
type input "100"
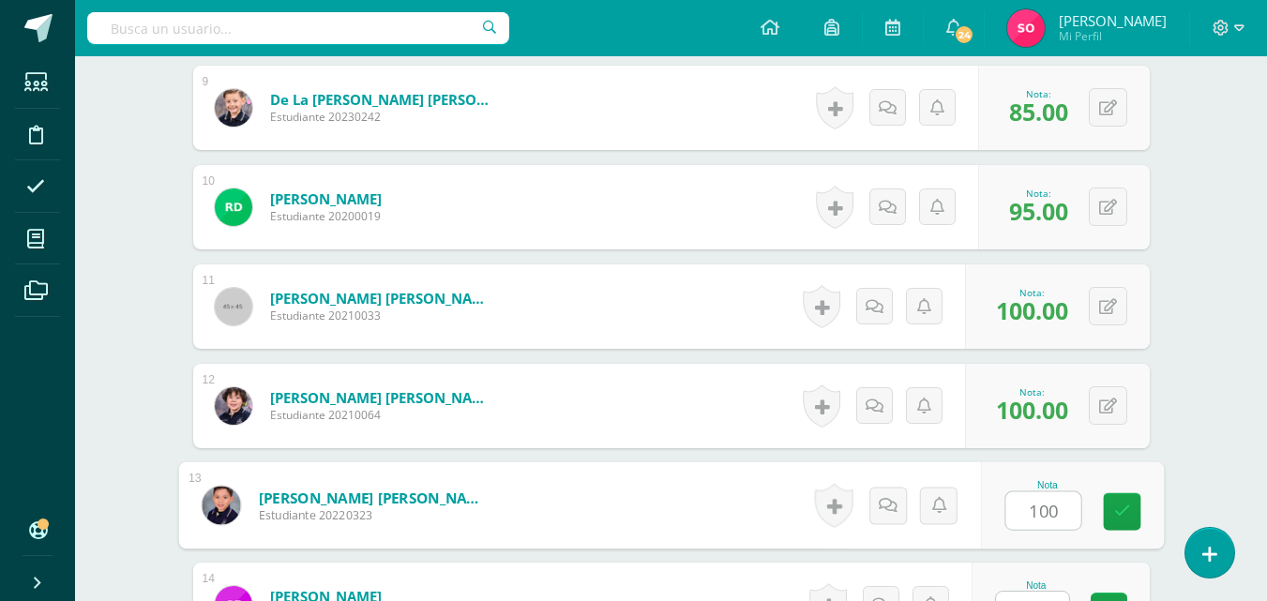
type input "100"
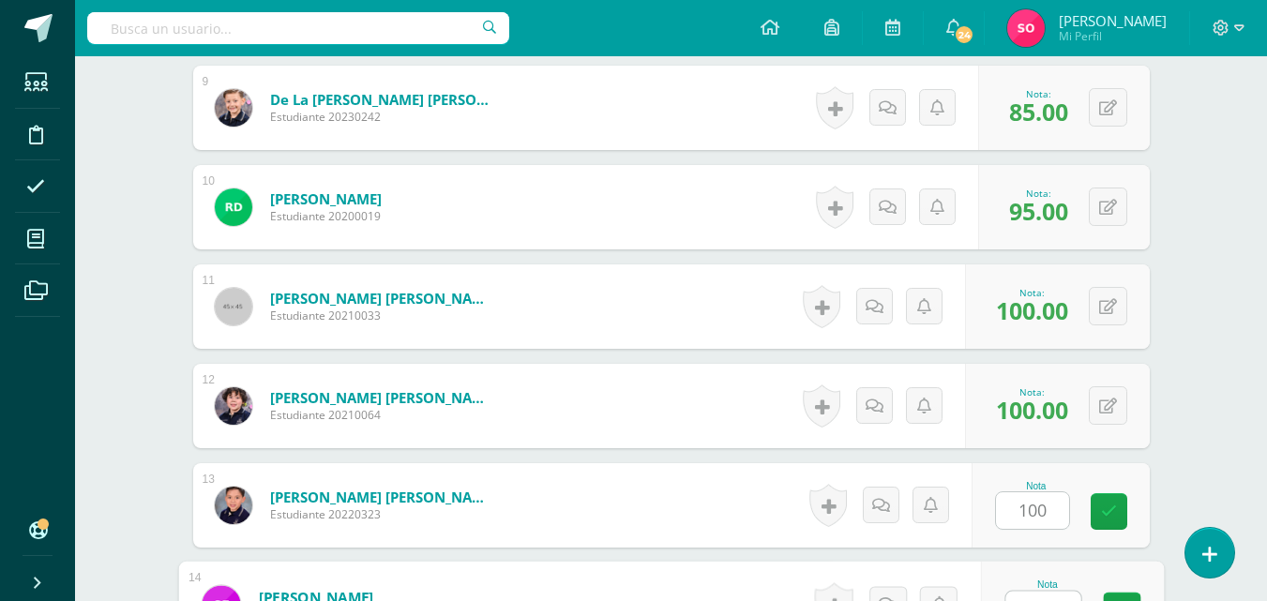
scroll to position [1408, 0]
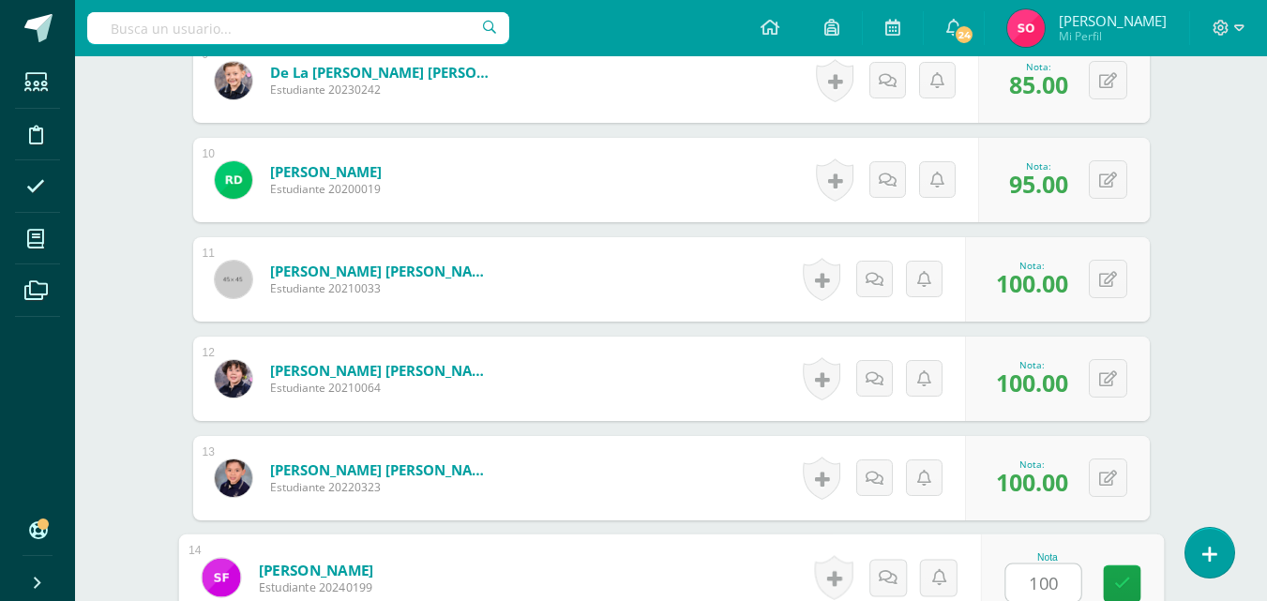
type input "100"
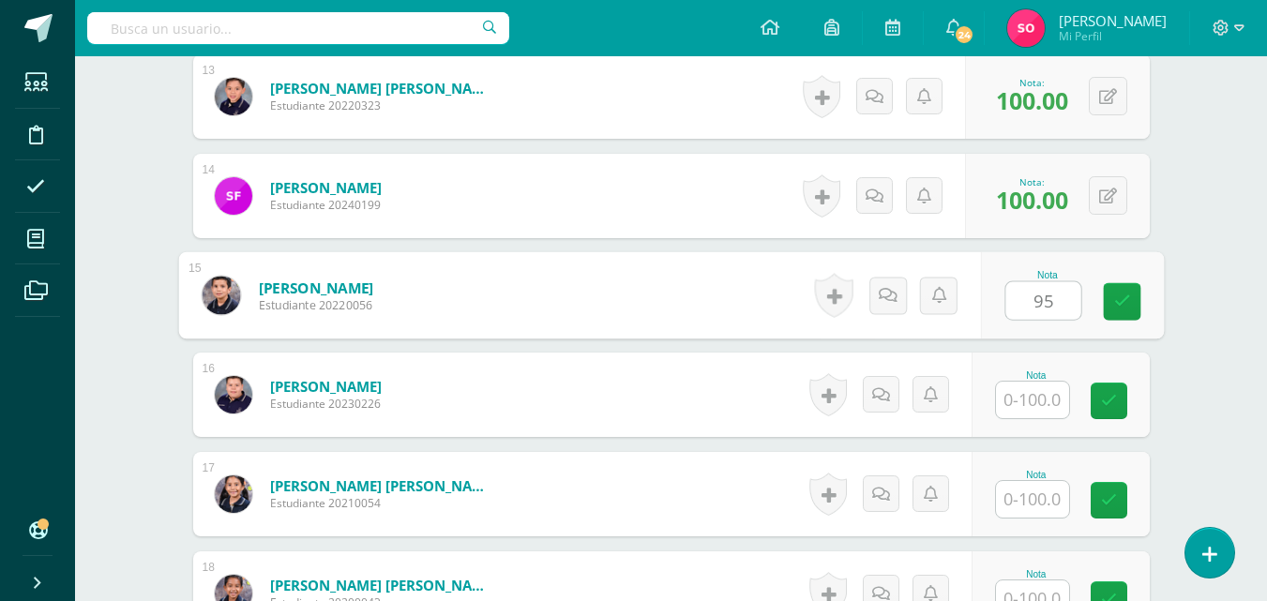
type input "95"
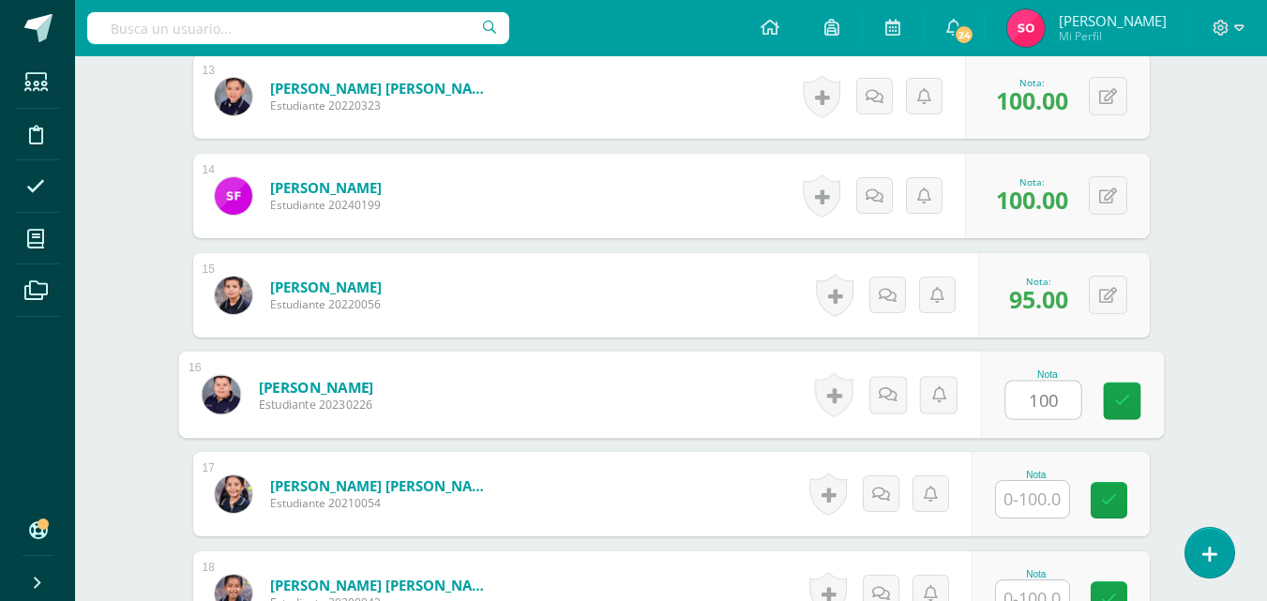
type input "100"
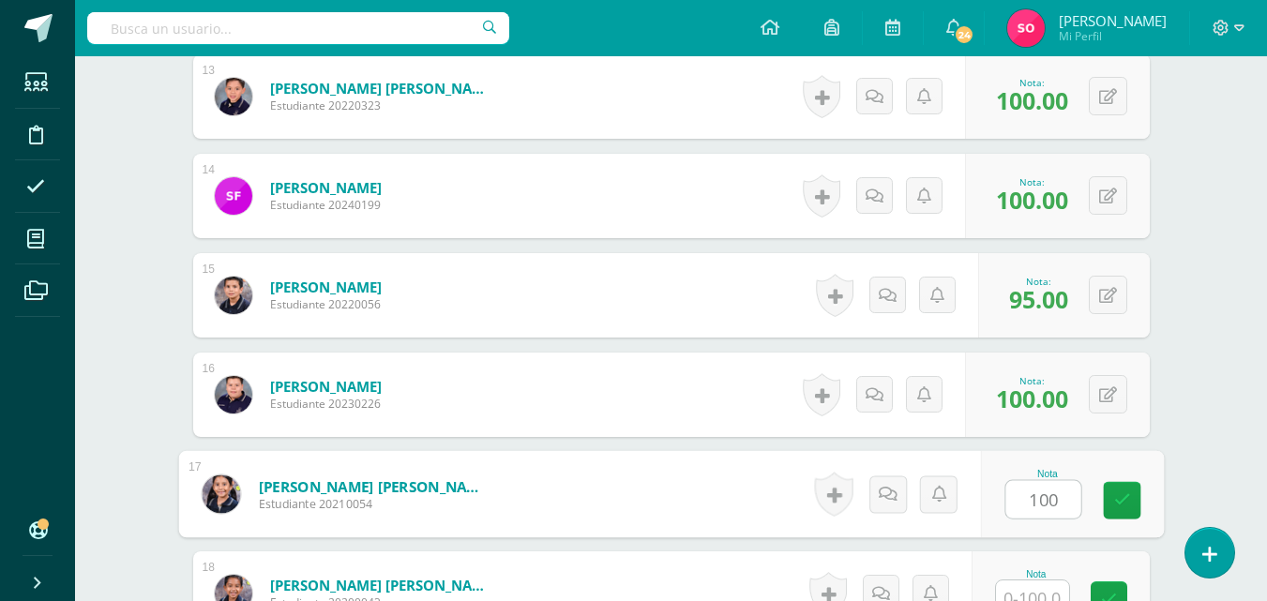
type input "100"
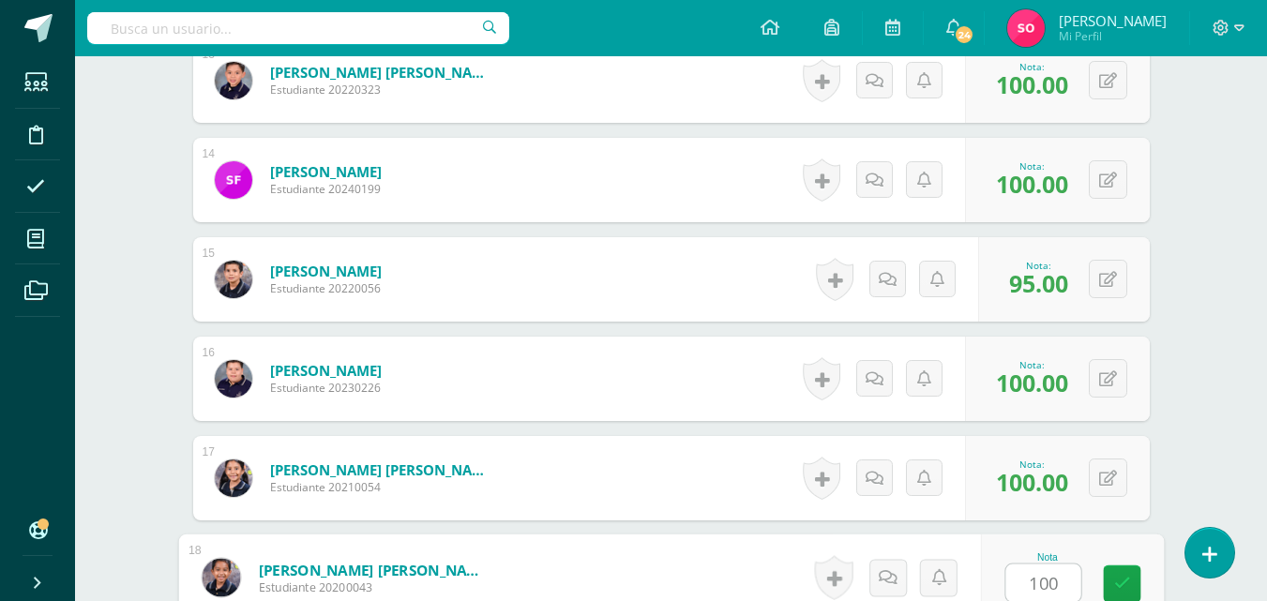
type input "100"
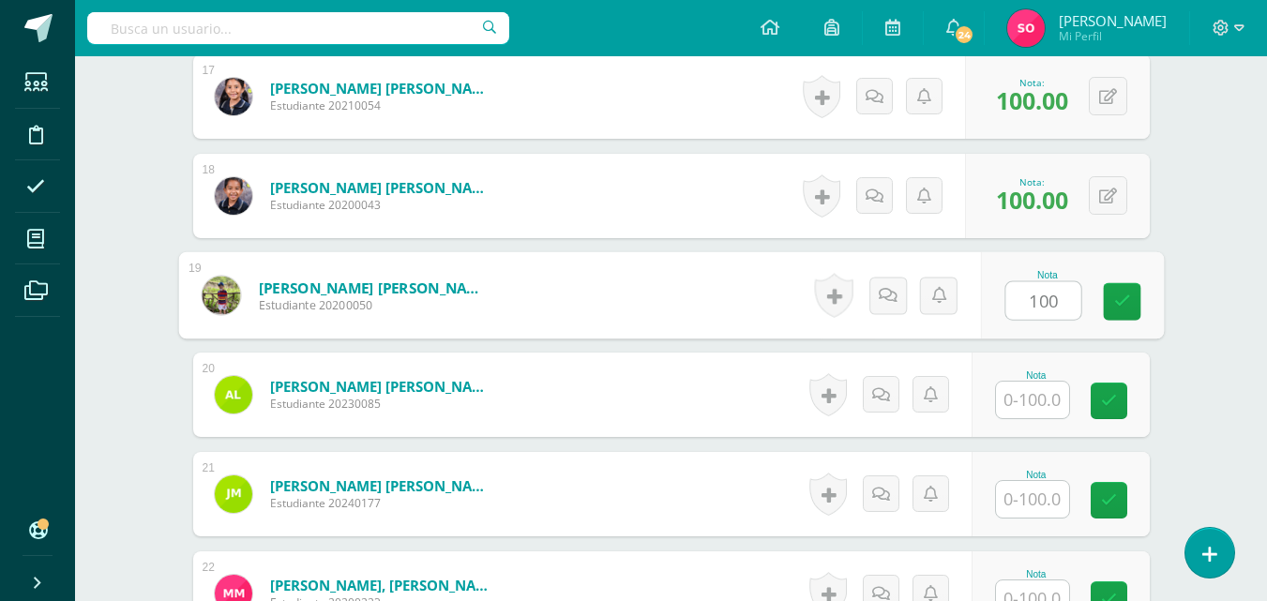
type input "100"
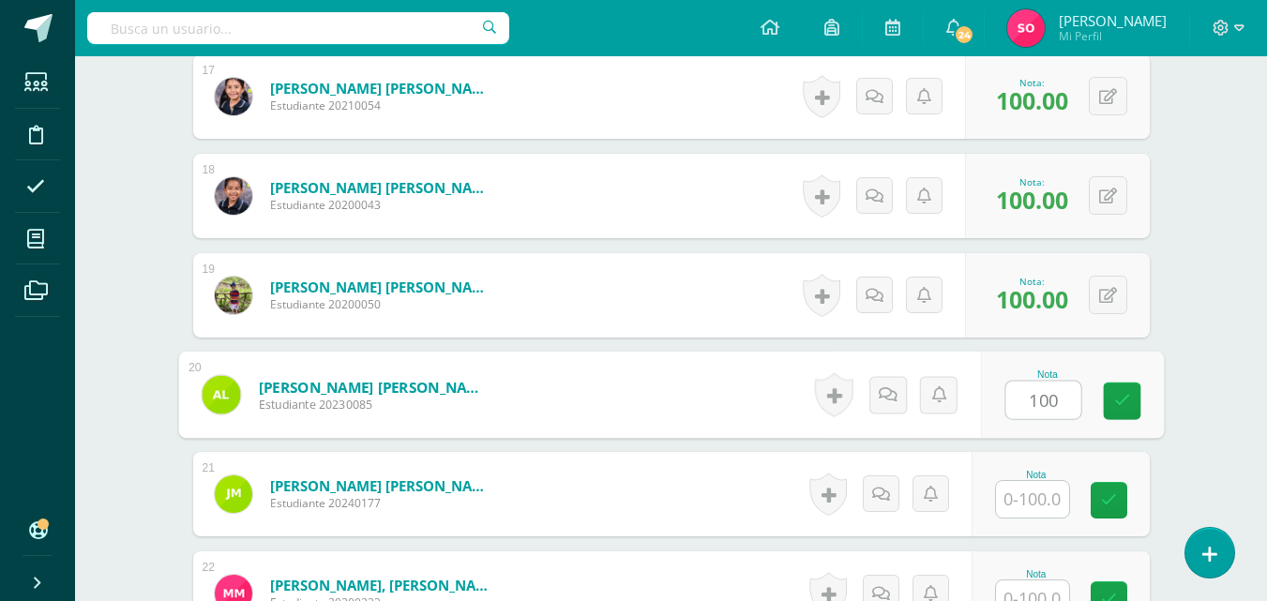
type input "100"
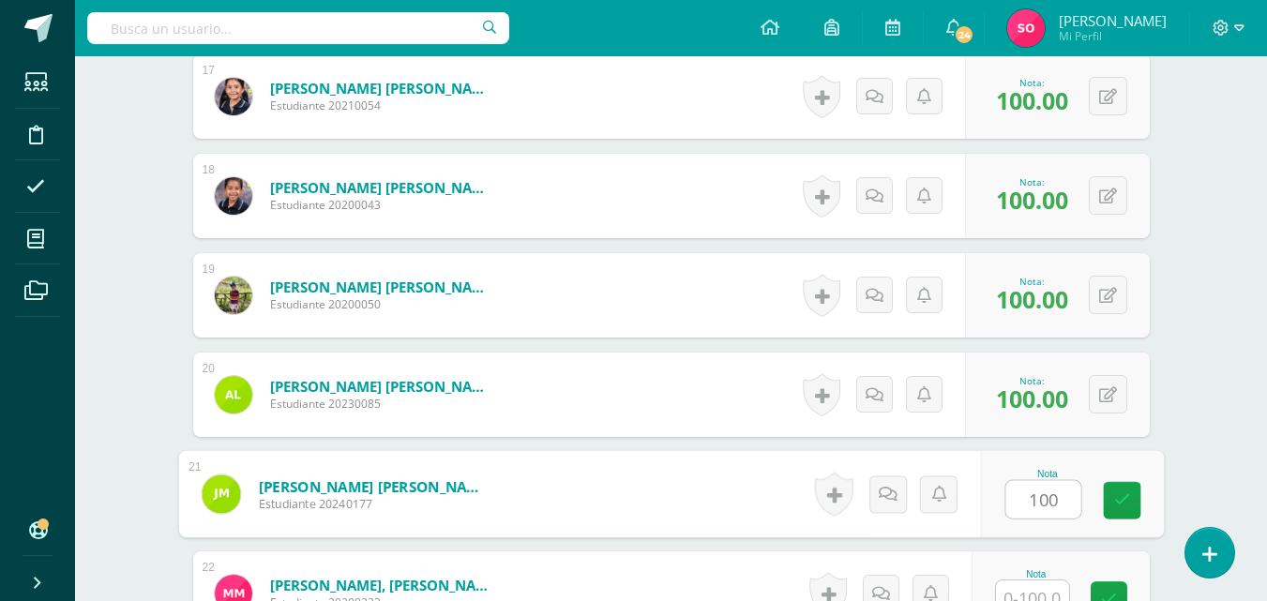
type input "100"
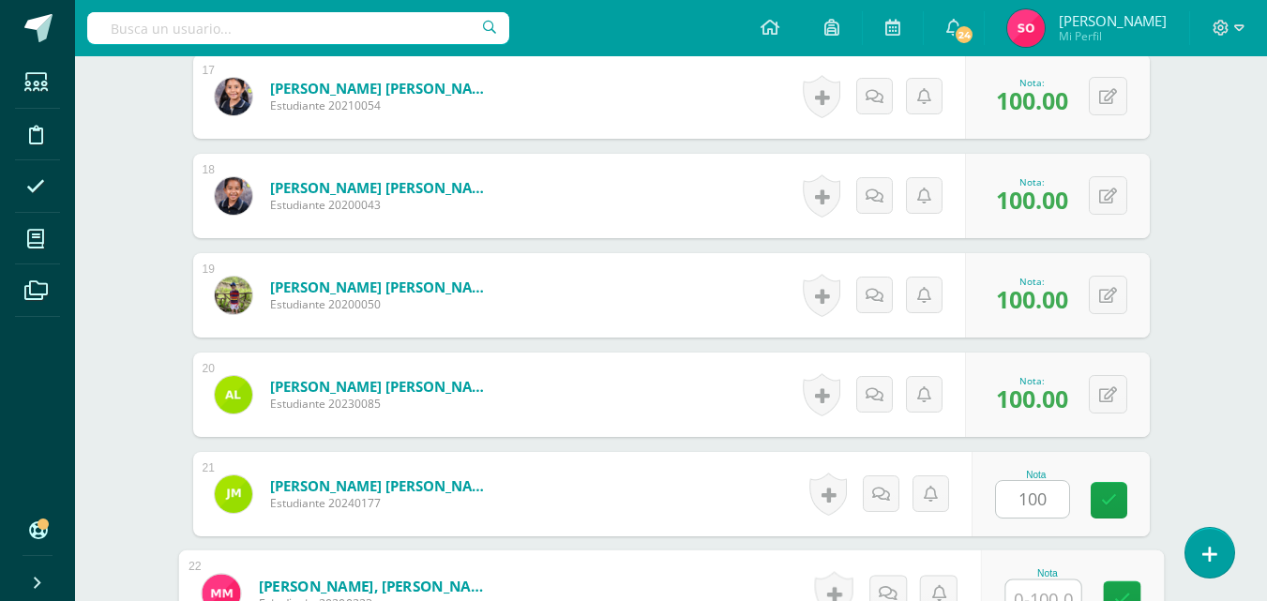
scroll to position [2203, 0]
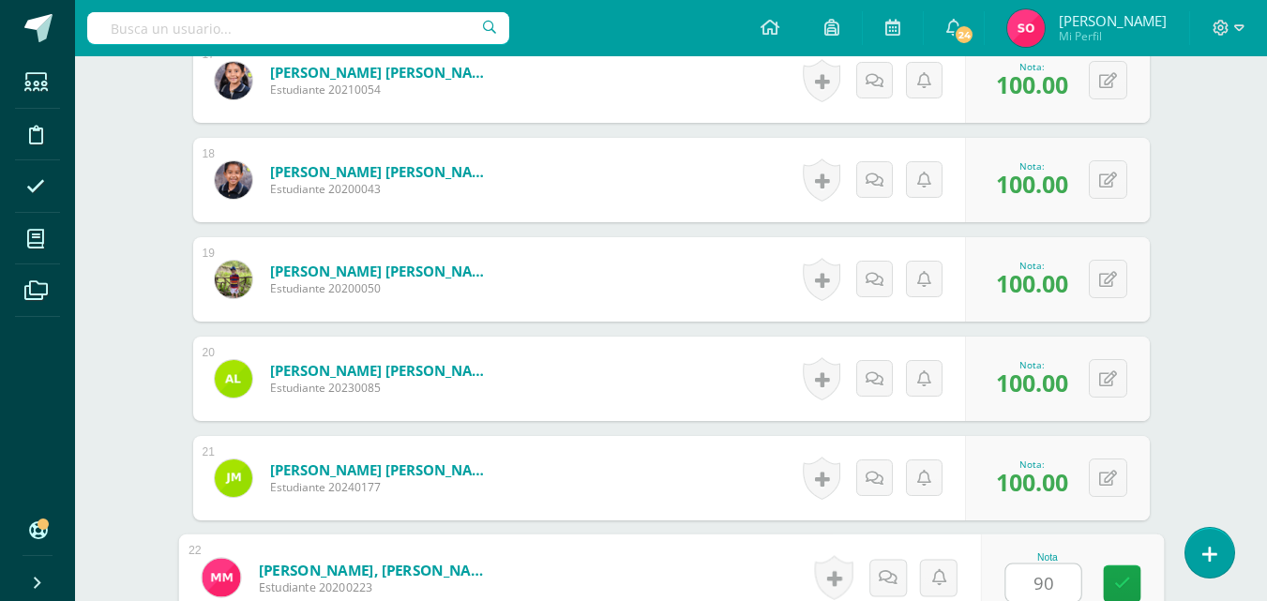
type input "90"
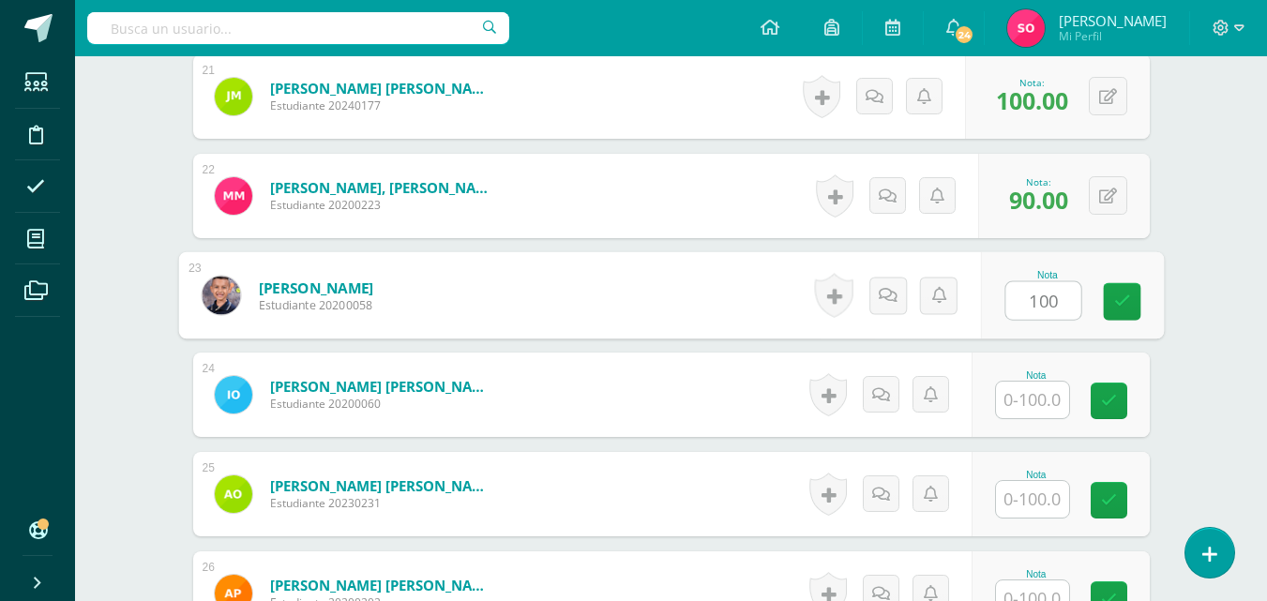
type input "100"
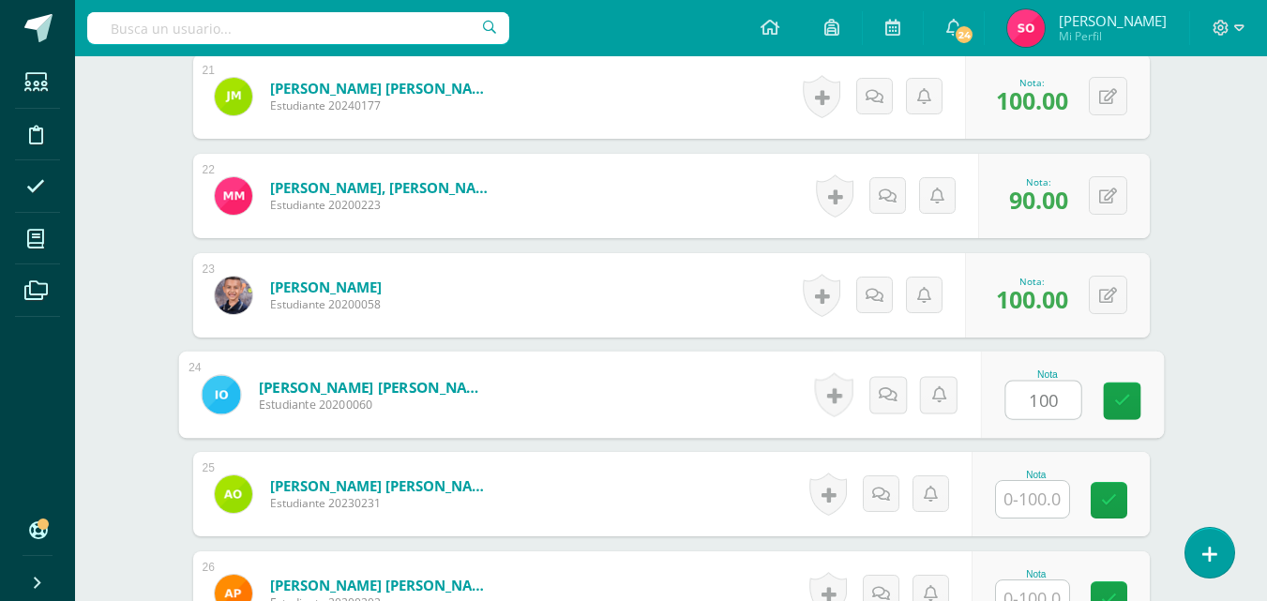
type input "100"
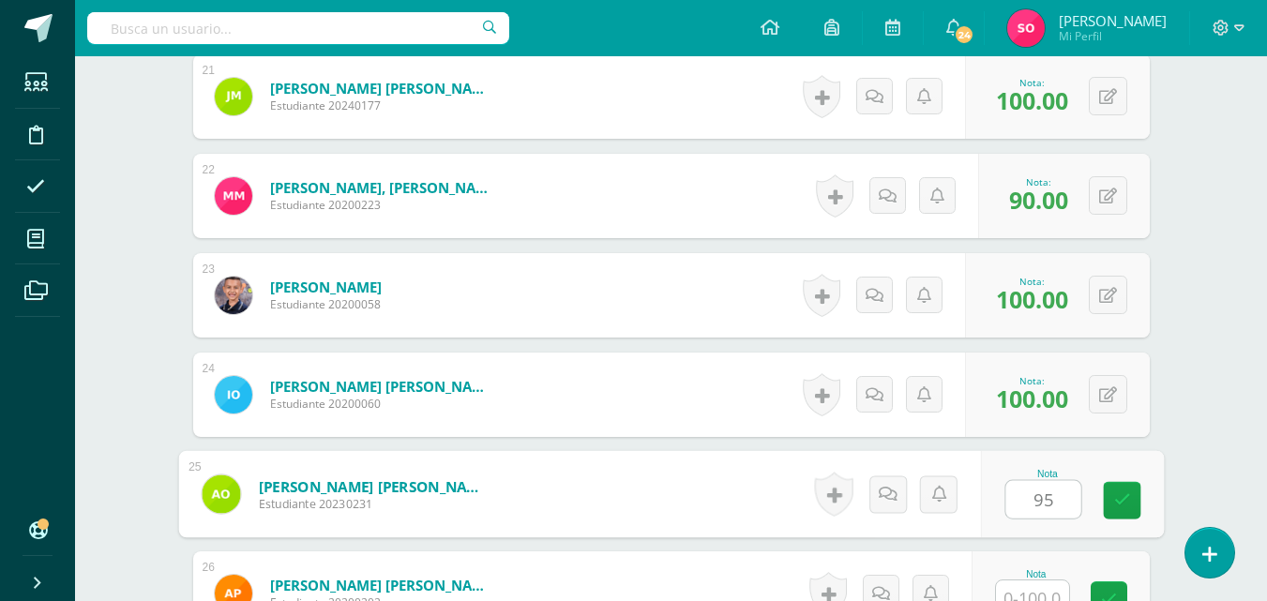
type input "95"
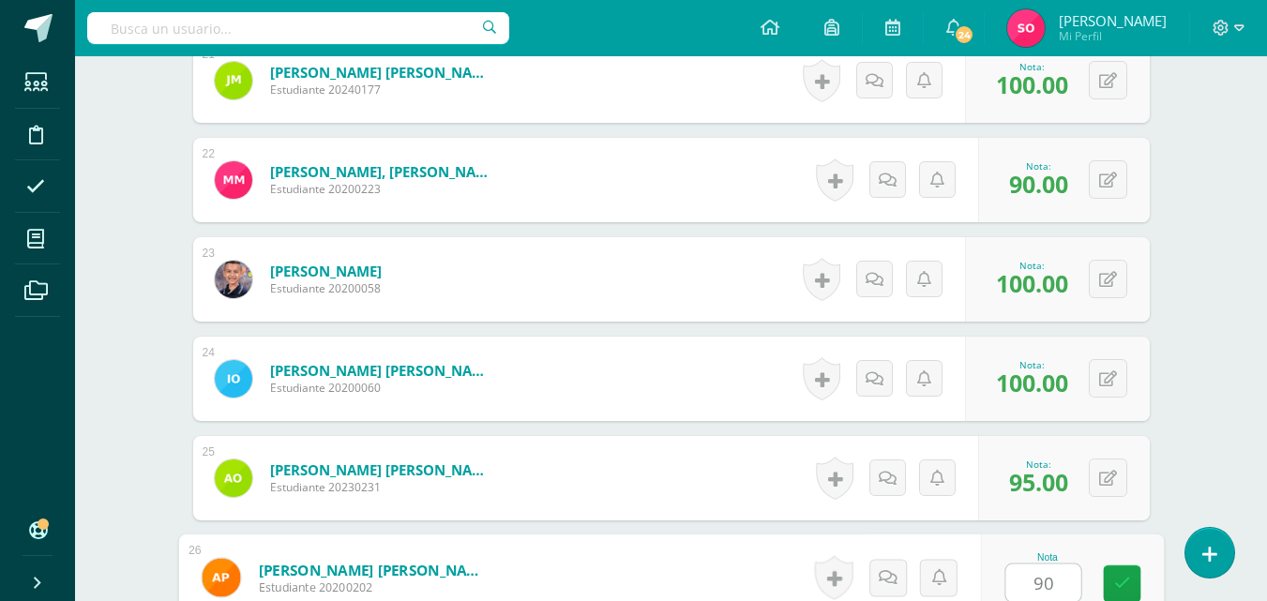
type input "90"
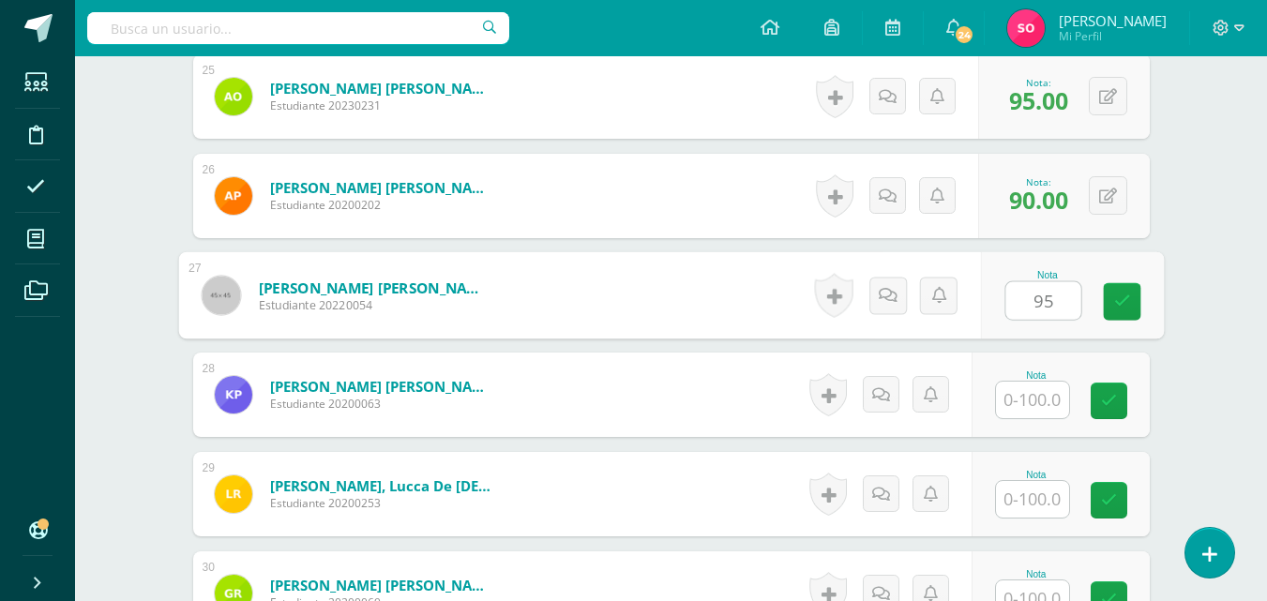
type input "95"
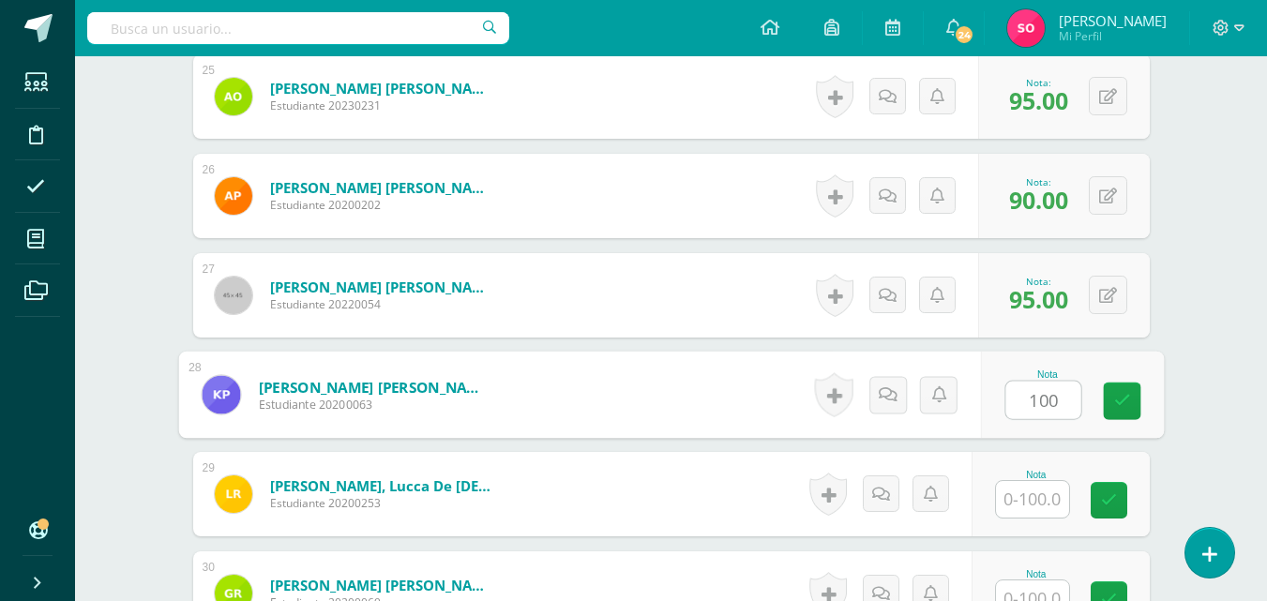
type input "100"
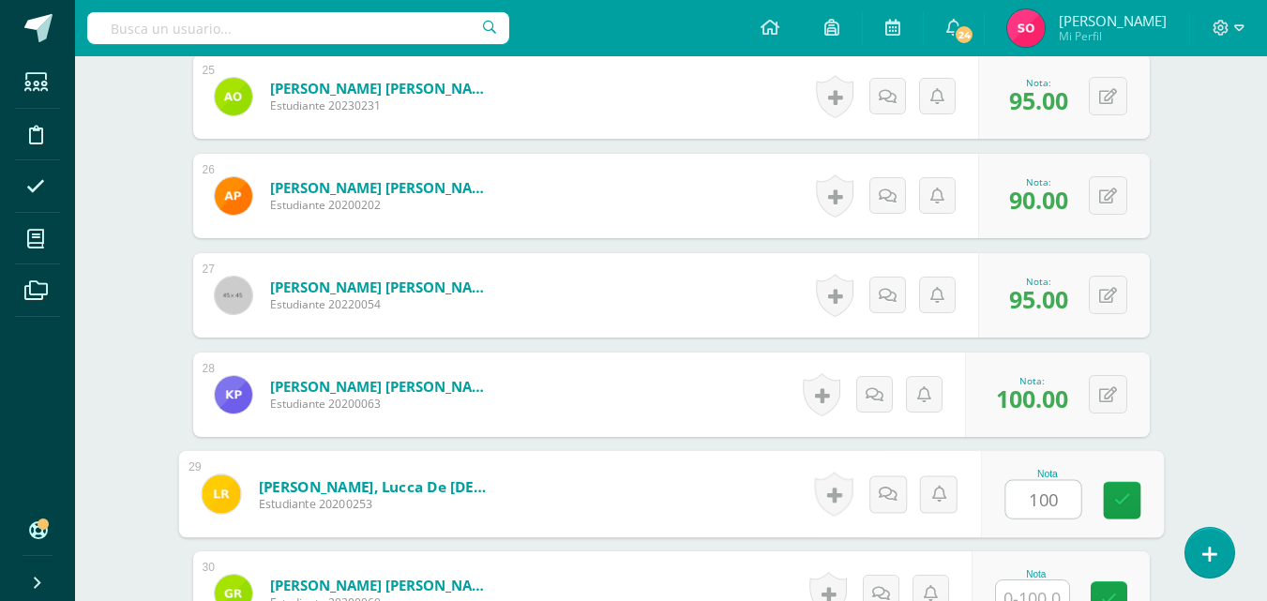
type input "100"
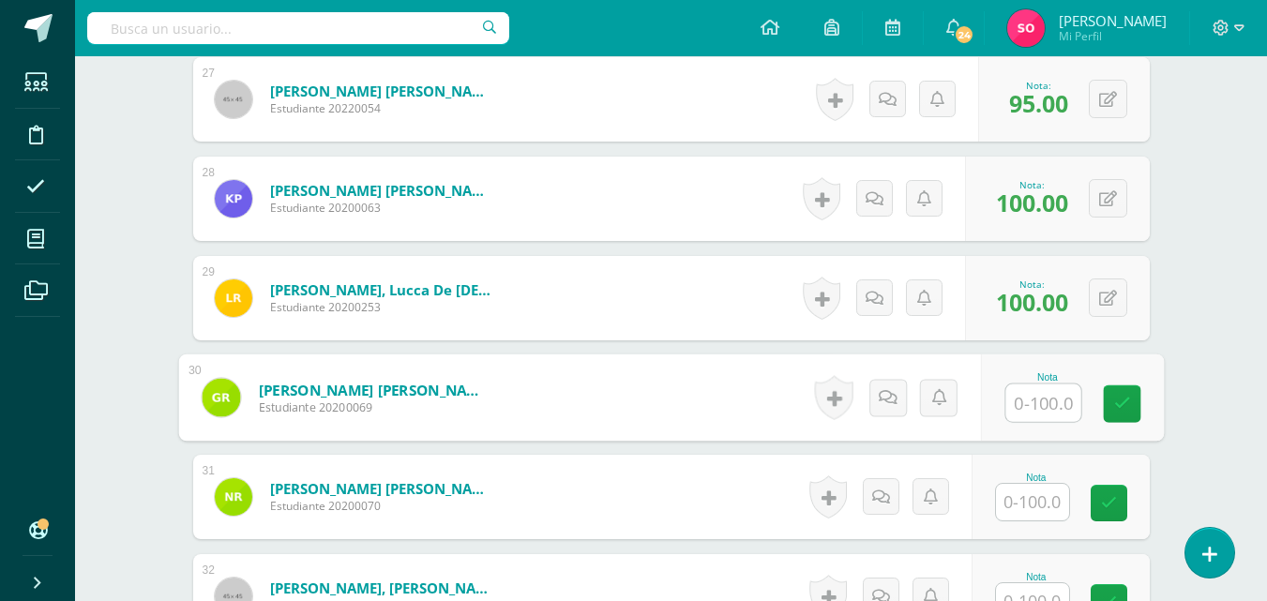
scroll to position [3186, 0]
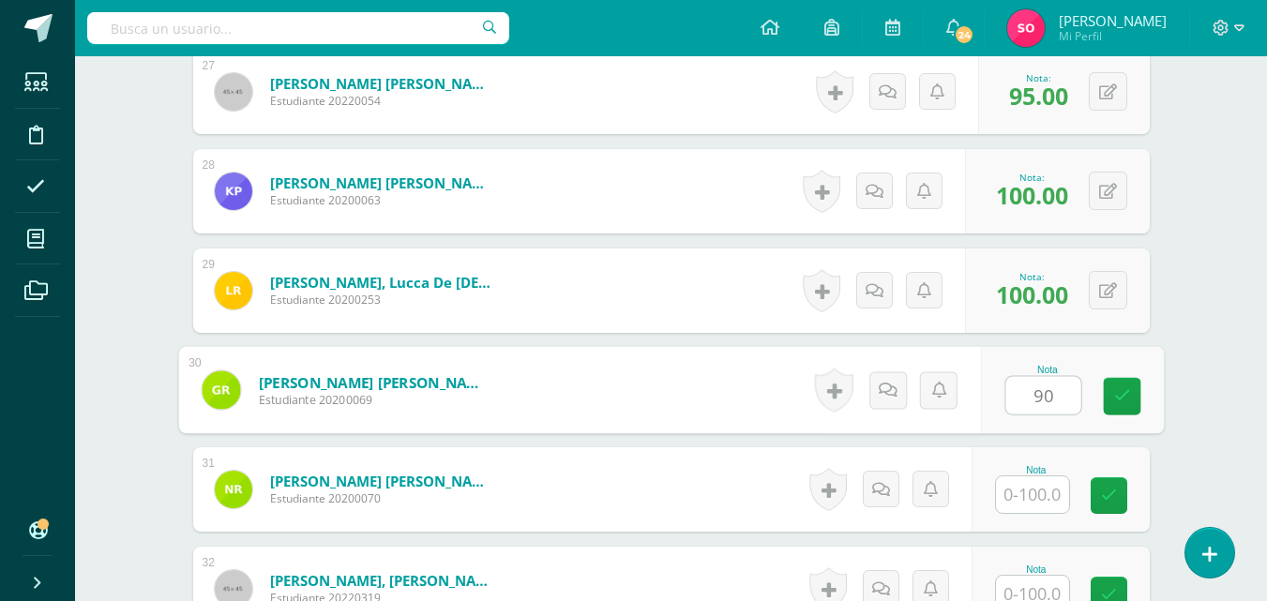
type input "90"
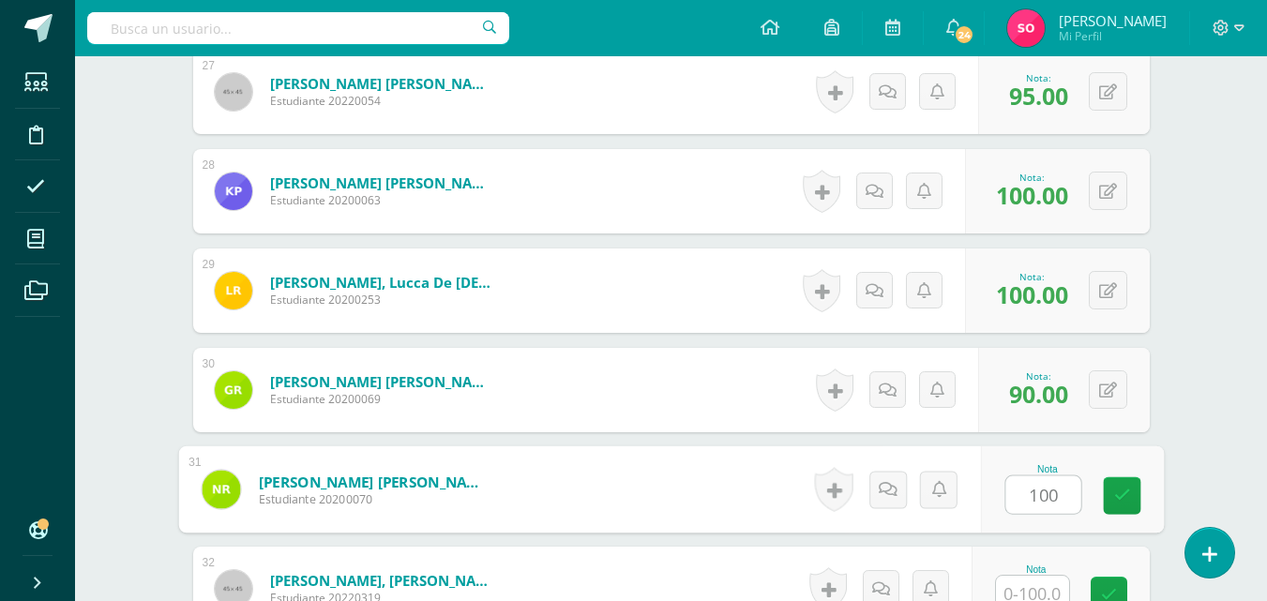
type input "100"
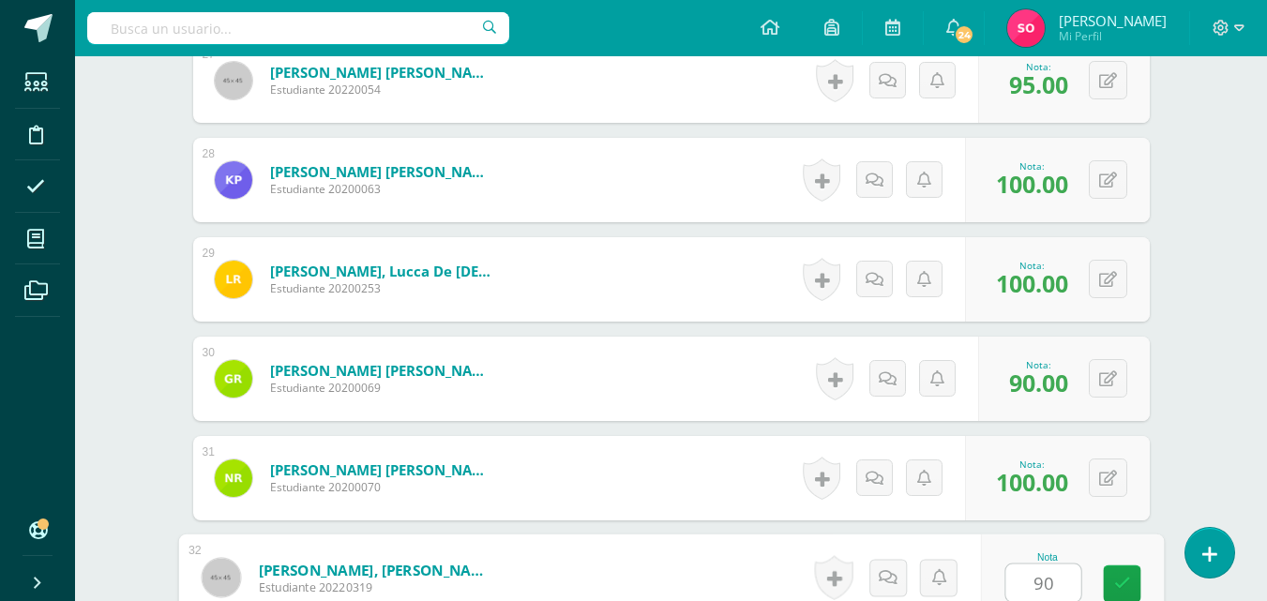
type input "90"
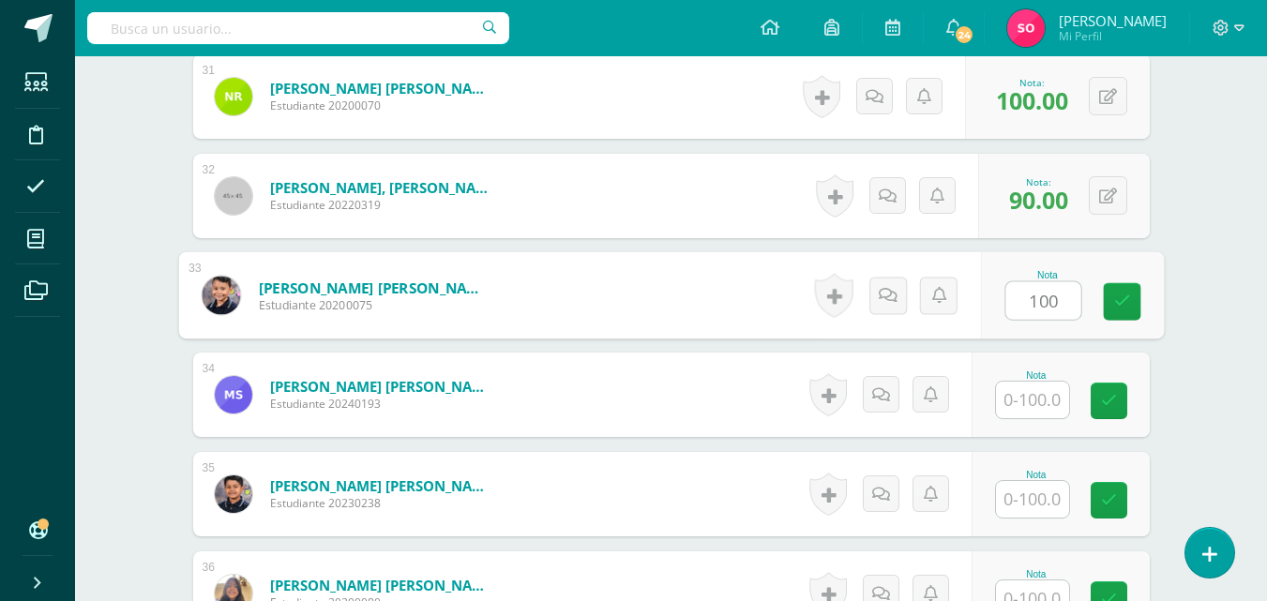
type input "100"
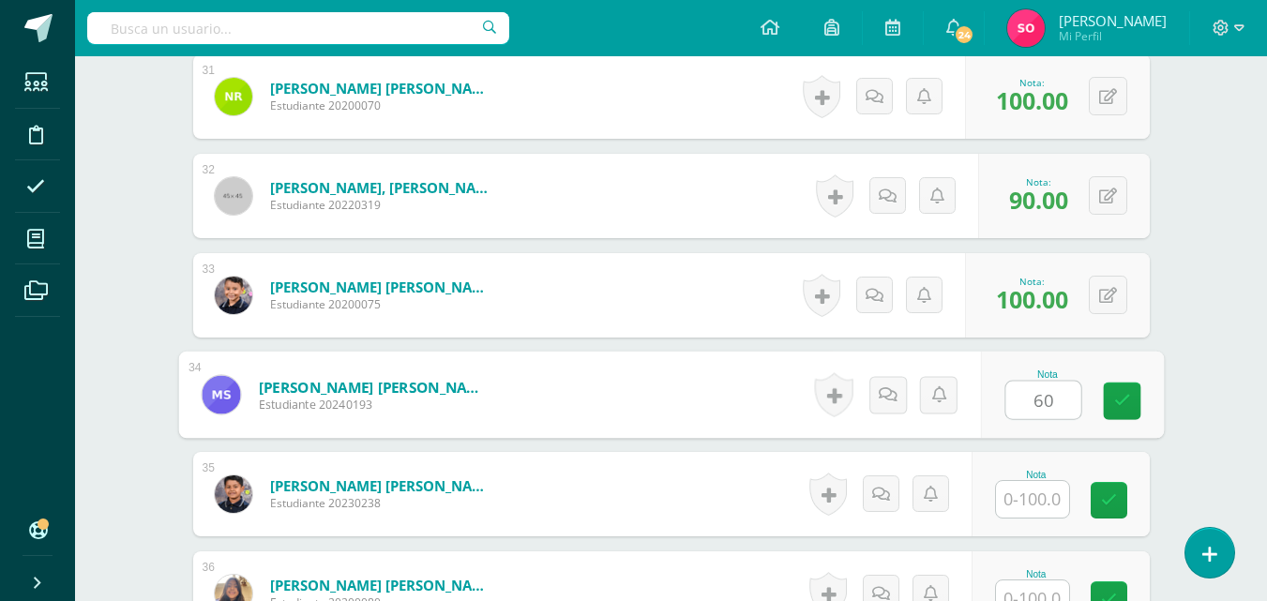
type input "60"
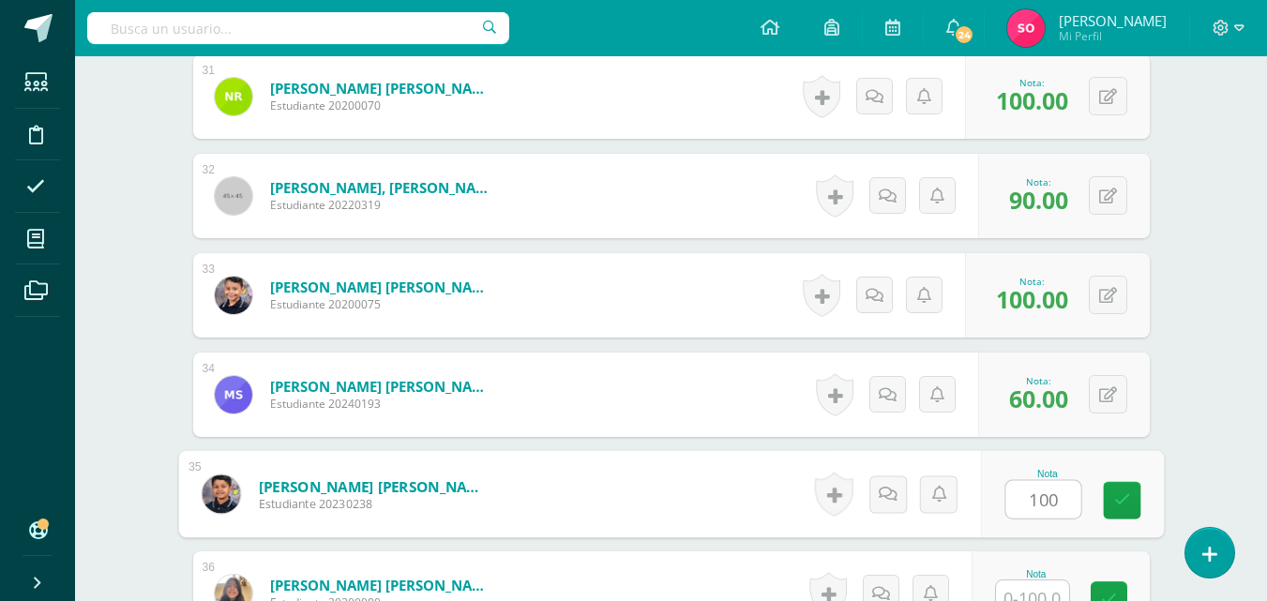
type input "100"
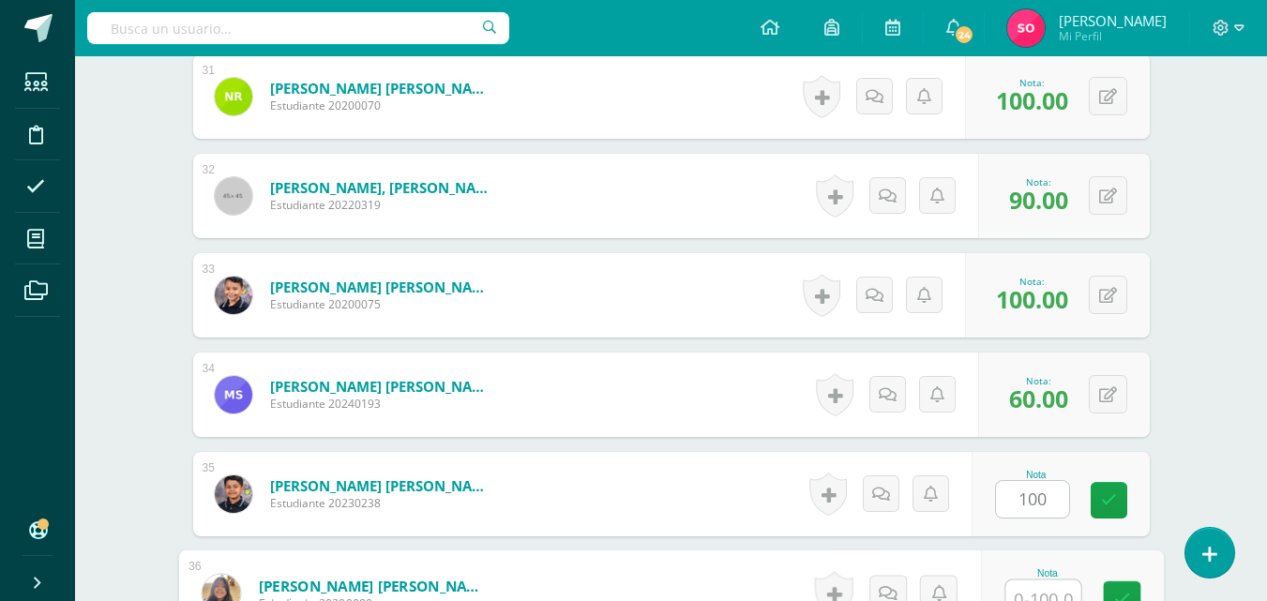
scroll to position [3595, 0]
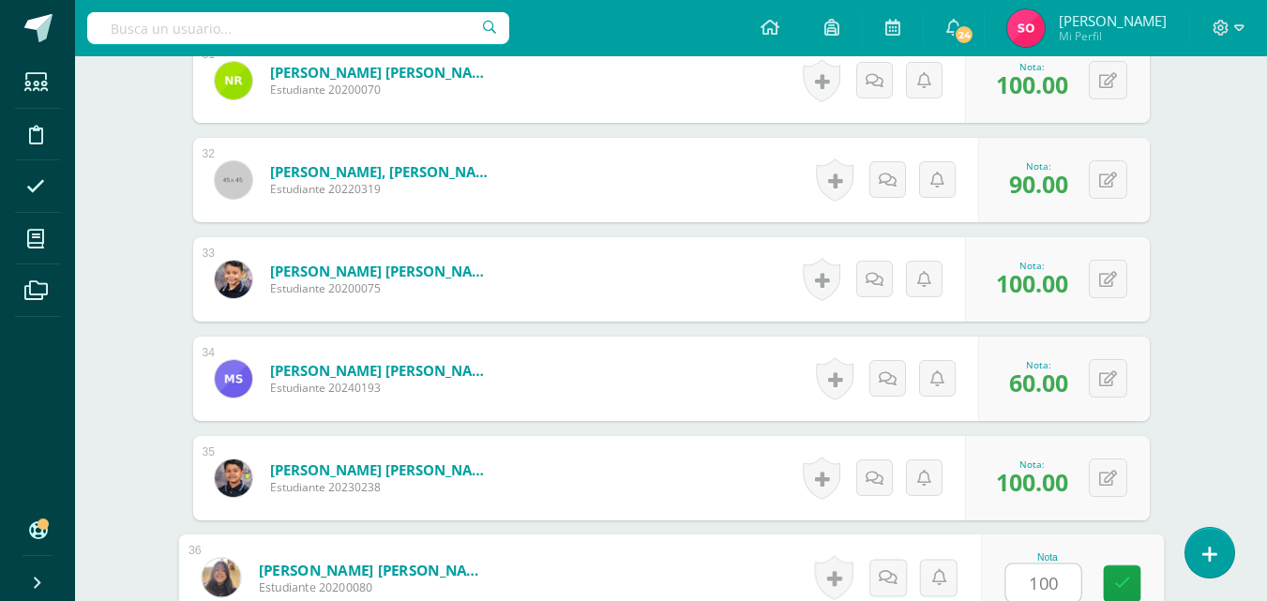
type input "100"
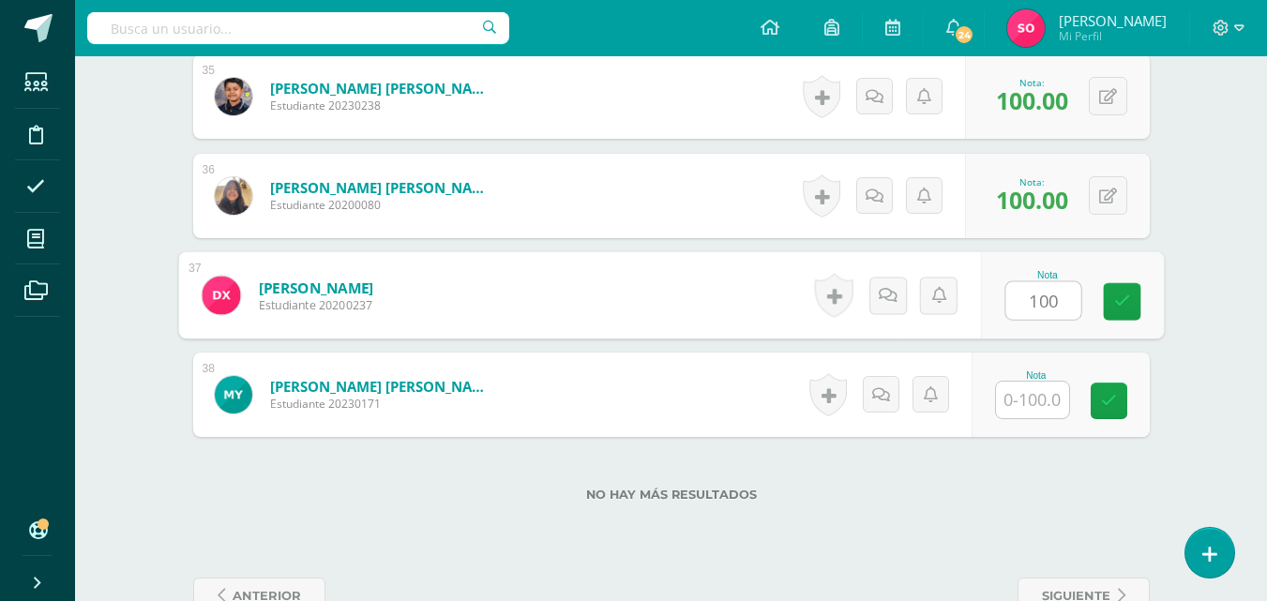
type input "100"
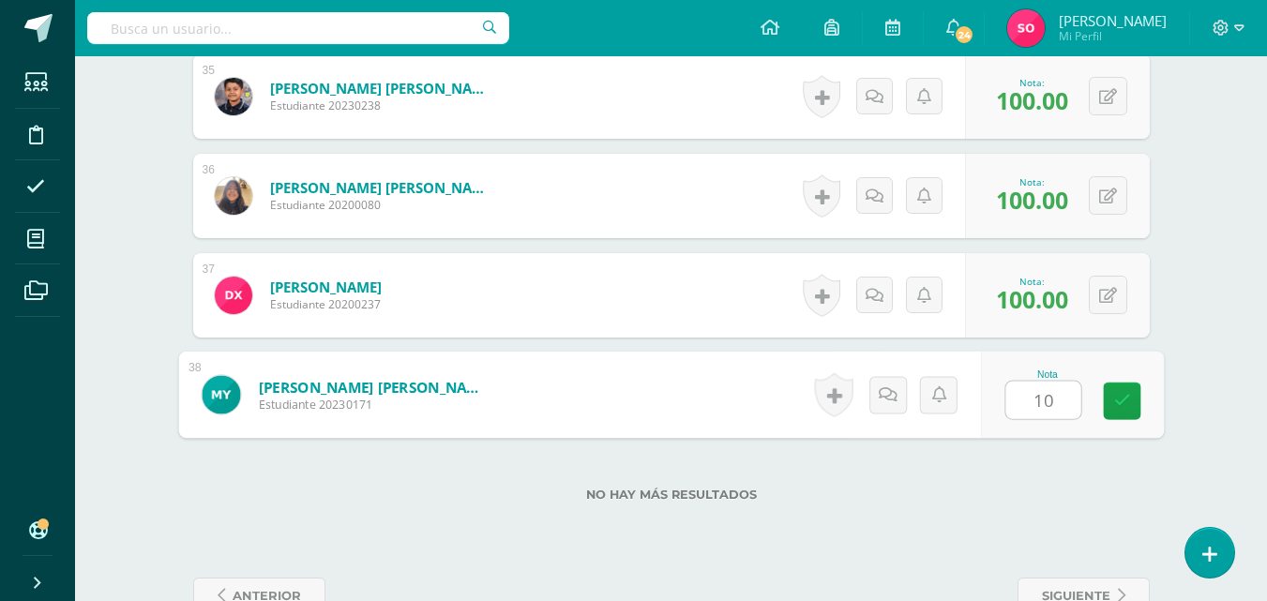
type input "100"
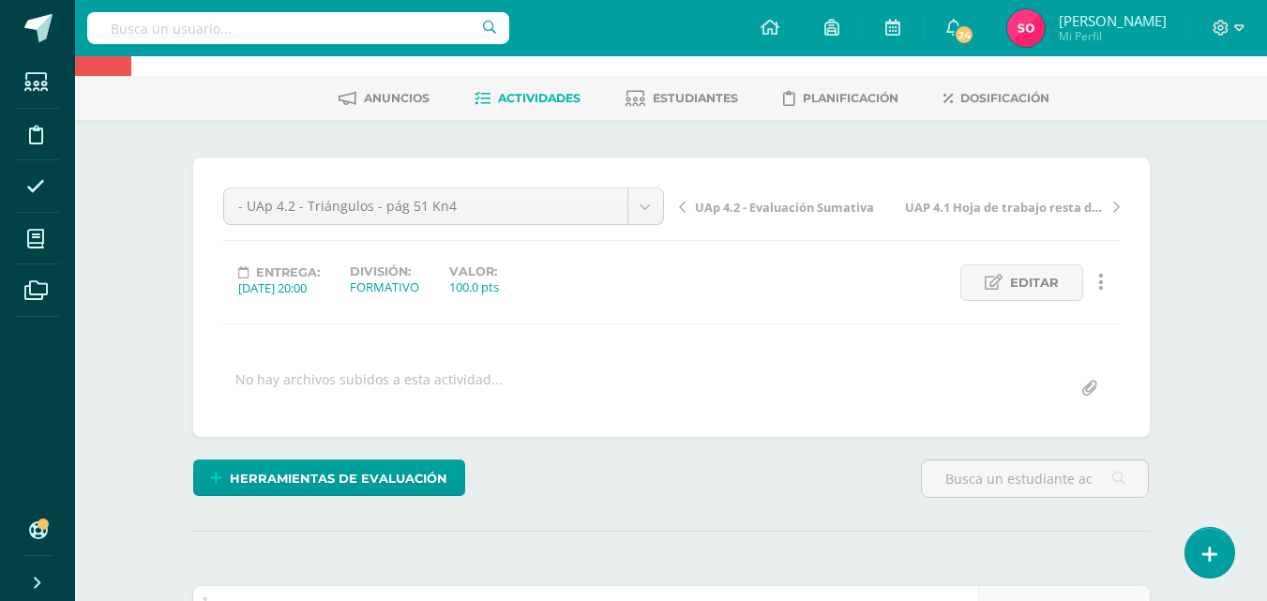
scroll to position [38, 0]
